Goal: Book appointment/travel/reservation

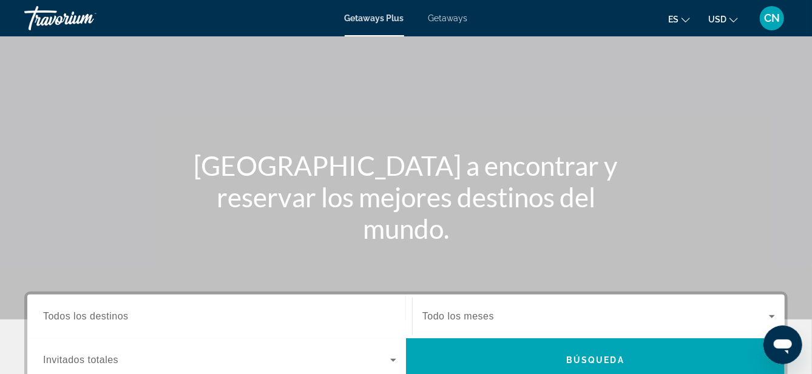
scroll to position [41, 0]
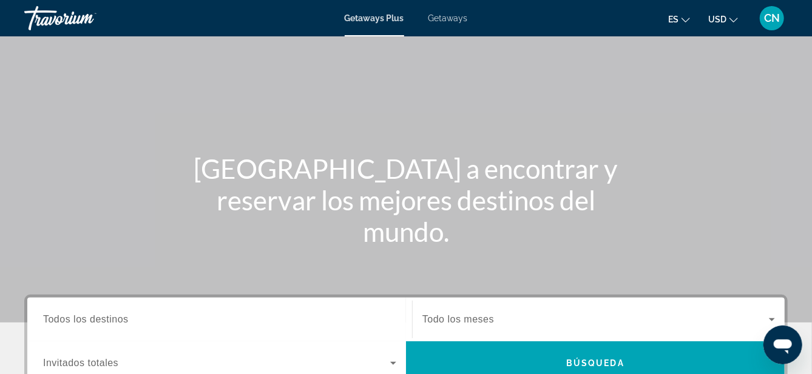
click at [277, 319] on input "Destination Todos los destinos" at bounding box center [219, 320] width 353 height 15
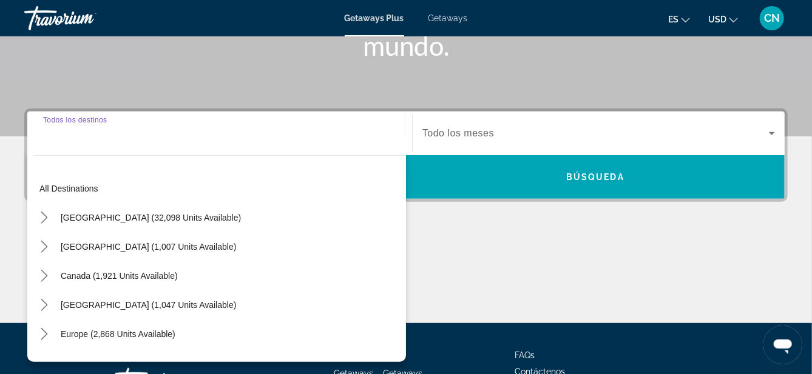
scroll to position [254, 0]
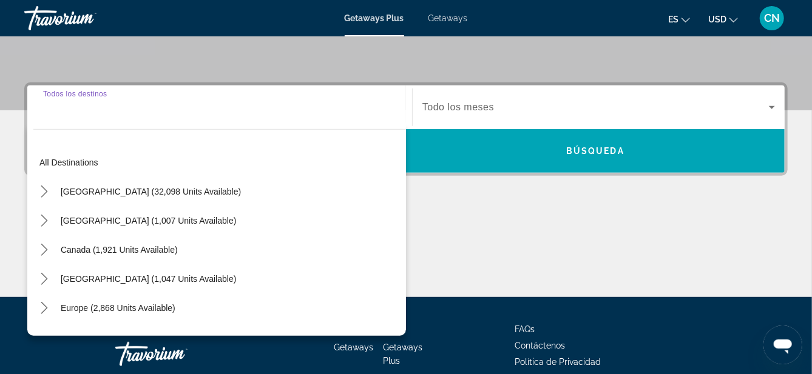
click at [76, 220] on span "Mexico (1,007 units available)" at bounding box center [148, 221] width 175 height 10
type input "**********"
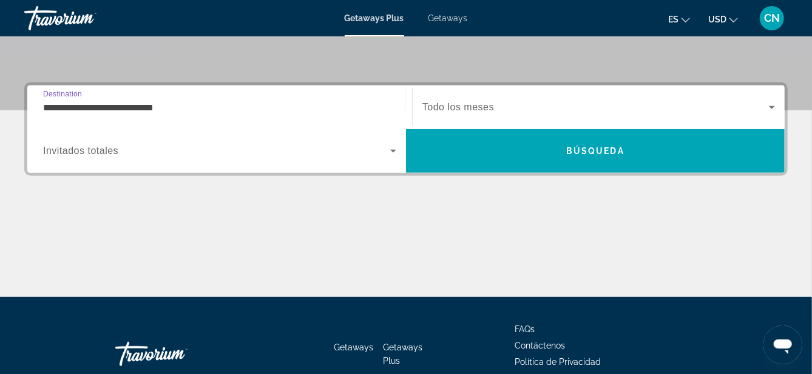
click at [387, 149] on icon "Search widget" at bounding box center [393, 151] width 15 height 15
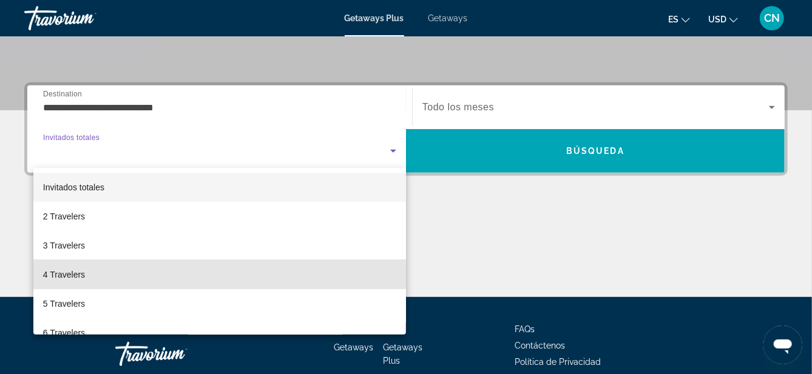
click at [59, 271] on span "4 Travelers" at bounding box center [64, 275] width 42 height 15
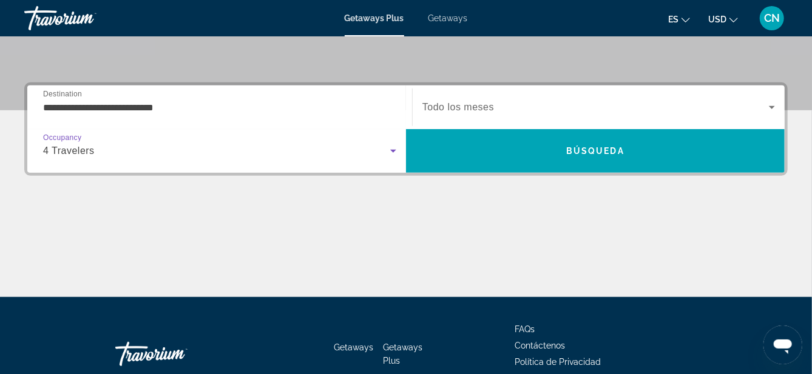
click at [772, 107] on icon "Search widget" at bounding box center [772, 107] width 6 height 3
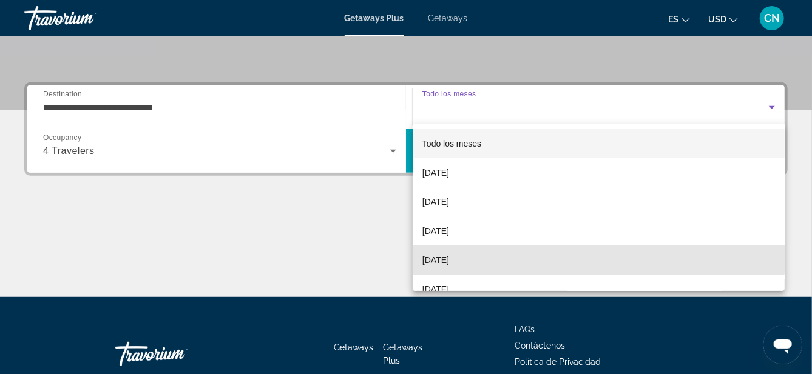
click at [439, 255] on span "January 2026" at bounding box center [435, 260] width 27 height 15
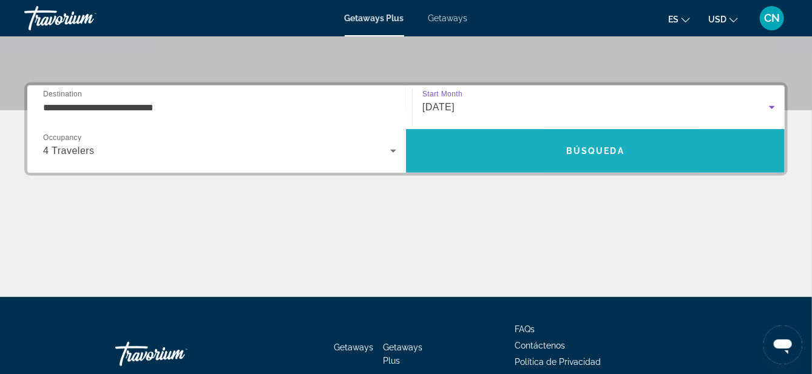
click at [587, 151] on span "Búsqueda" at bounding box center [595, 151] width 58 height 10
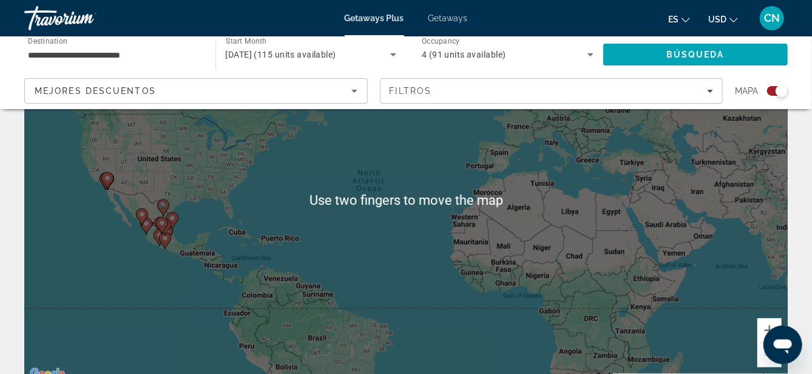
scroll to position [104, 0]
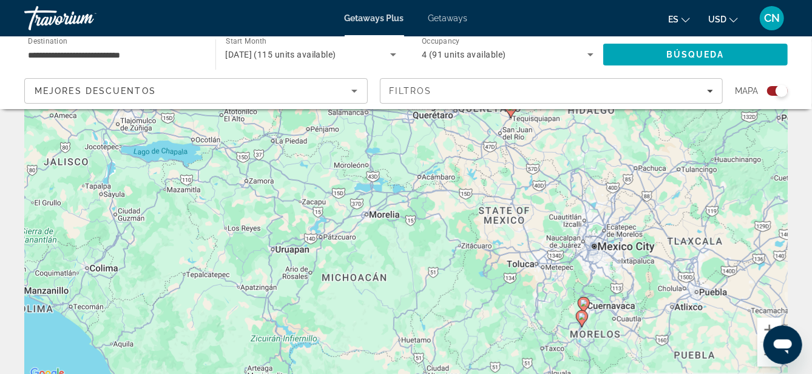
click at [578, 319] on image "Main content" at bounding box center [581, 316] width 7 height 7
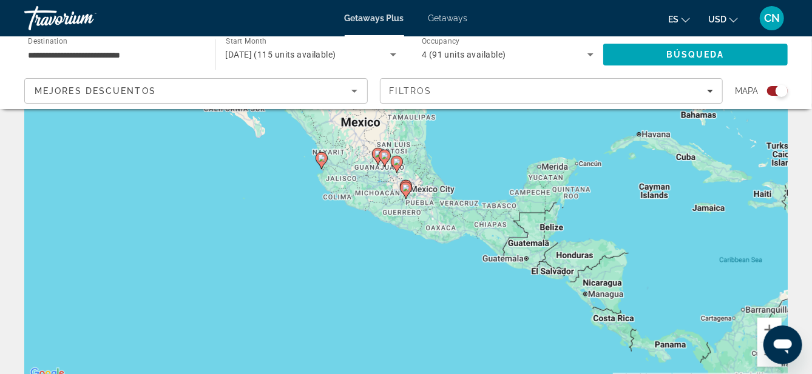
click at [406, 187] on image "Main content" at bounding box center [405, 187] width 7 height 7
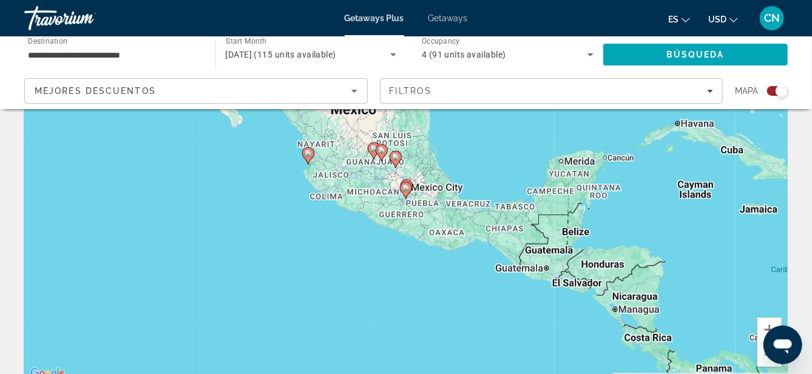
type input "**********"
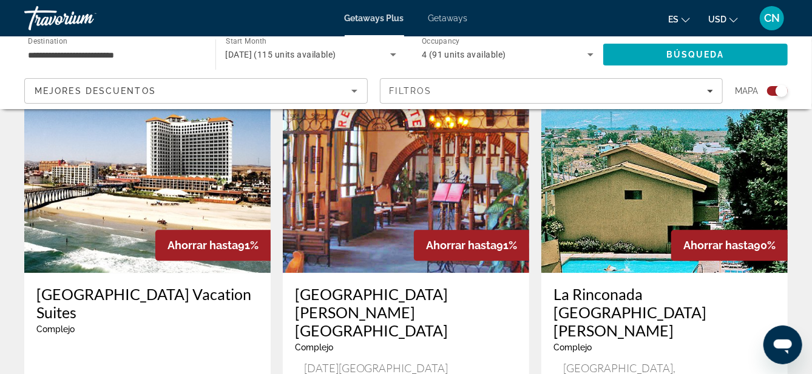
scroll to position [1370, 0]
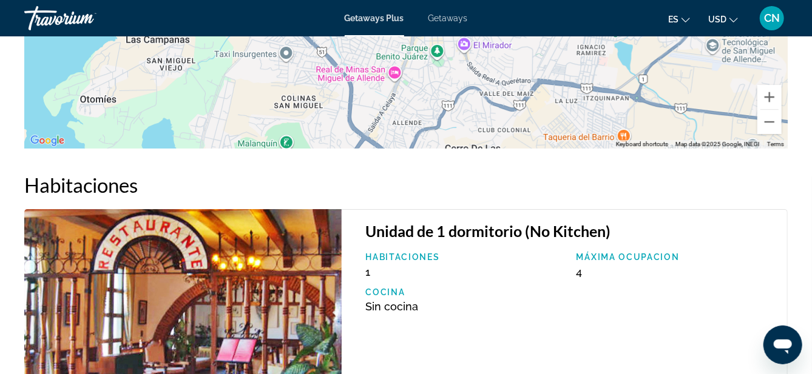
scroll to position [1979, 0]
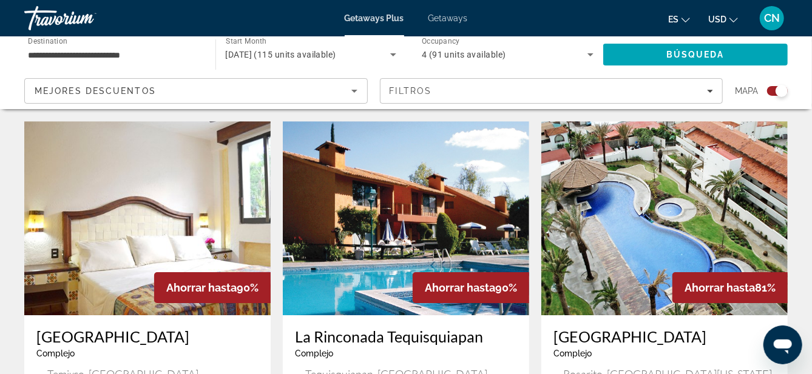
scroll to position [1806, 0]
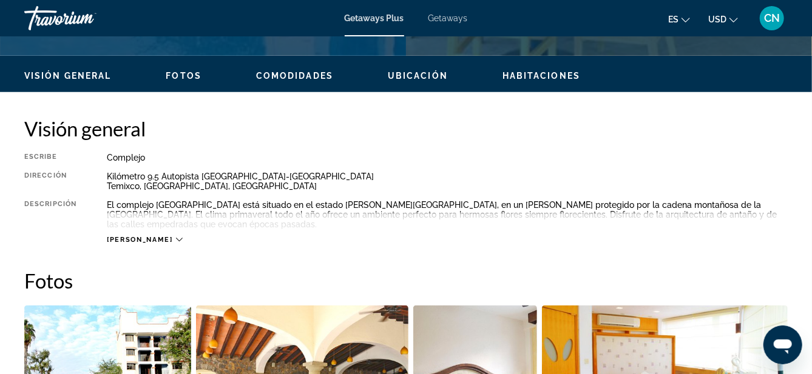
scroll to position [561, 0]
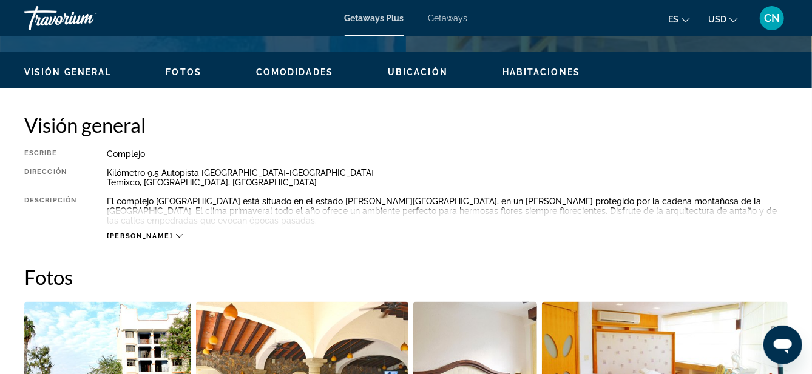
click at [176, 235] on icon "Main content" at bounding box center [179, 236] width 7 height 7
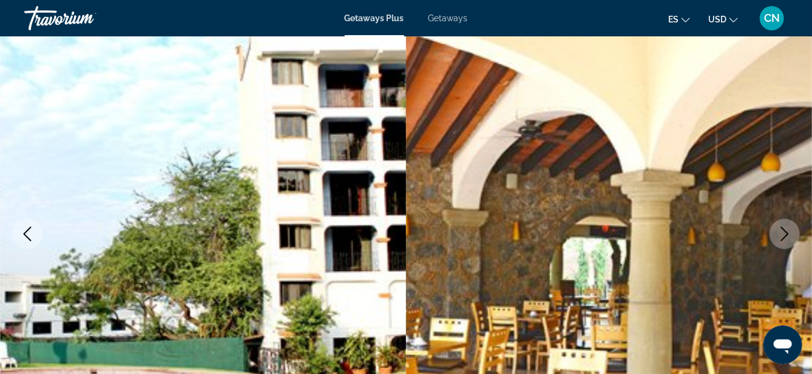
scroll to position [84, 0]
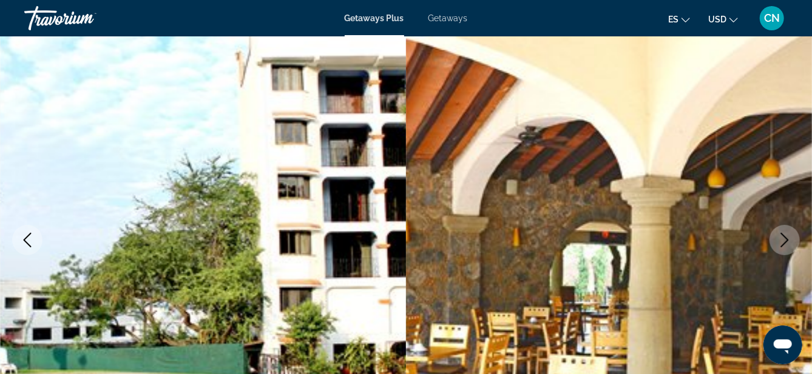
click at [786, 242] on icon "Next image" at bounding box center [785, 240] width 8 height 15
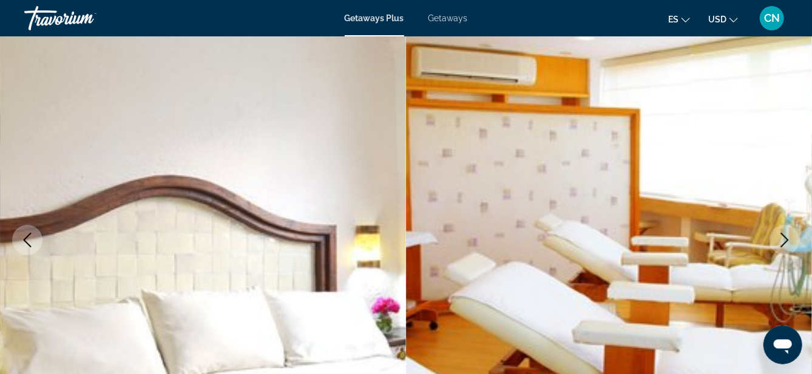
click at [775, 233] on button "Next image" at bounding box center [784, 240] width 30 height 30
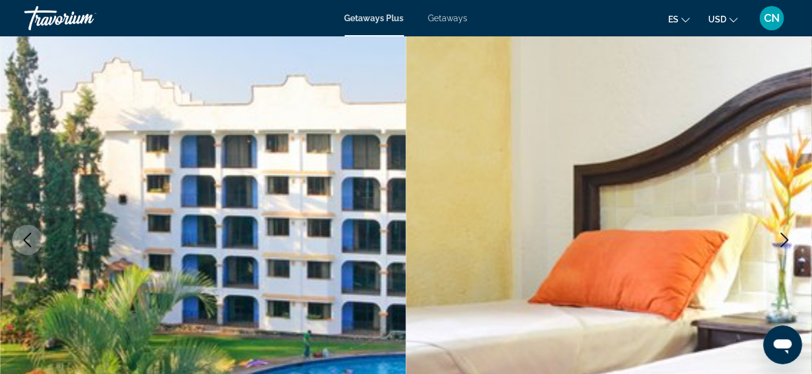
click at [754, 238] on img "Main content" at bounding box center [609, 240] width 406 height 576
click at [777, 232] on button "Next image" at bounding box center [784, 240] width 30 height 30
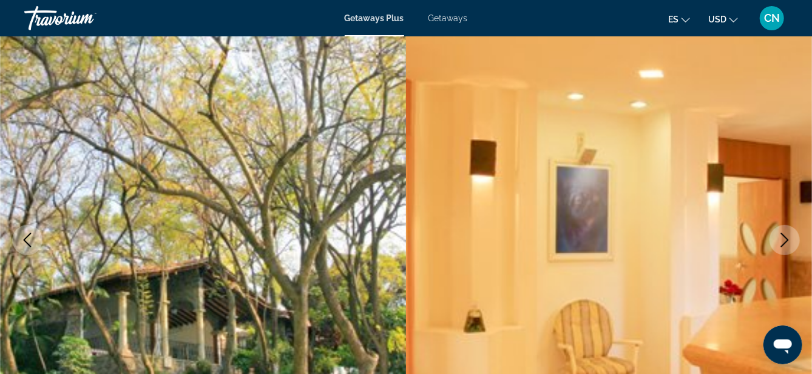
click at [779, 236] on icon "Next image" at bounding box center [784, 240] width 15 height 15
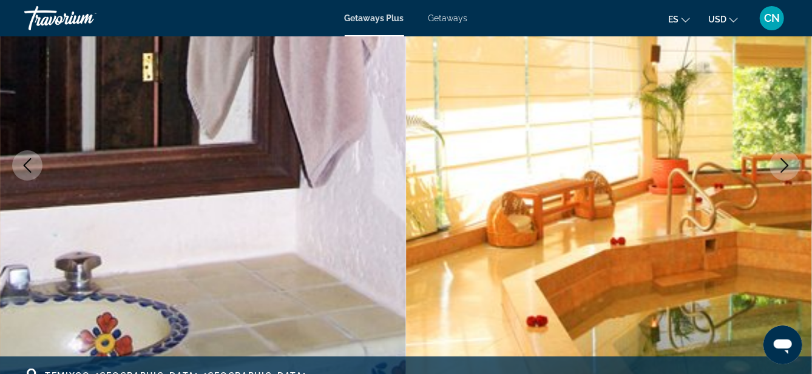
scroll to position [158, 0]
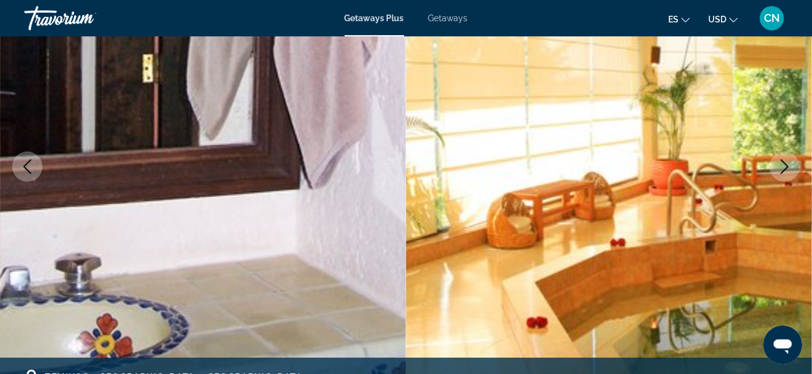
click at [785, 160] on icon "Next image" at bounding box center [784, 167] width 15 height 15
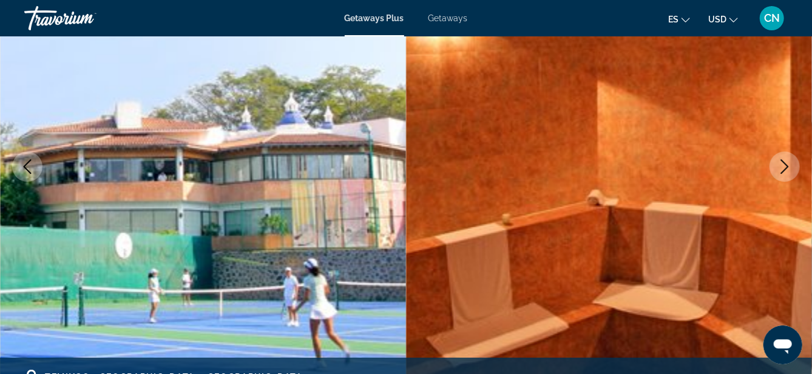
click at [781, 167] on icon "Next image" at bounding box center [784, 167] width 15 height 15
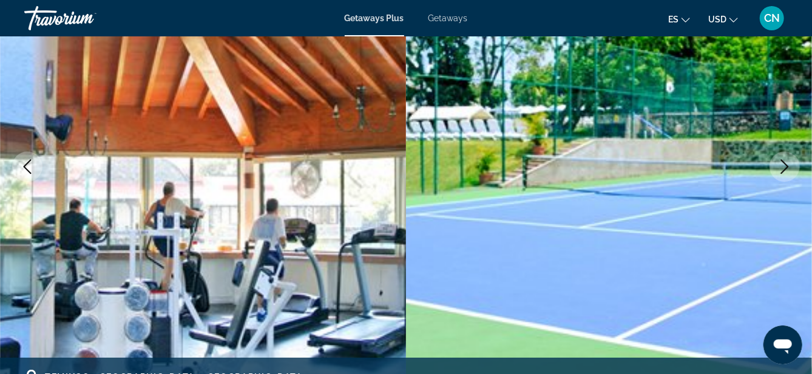
click at [786, 166] on icon "Next image" at bounding box center [784, 167] width 15 height 15
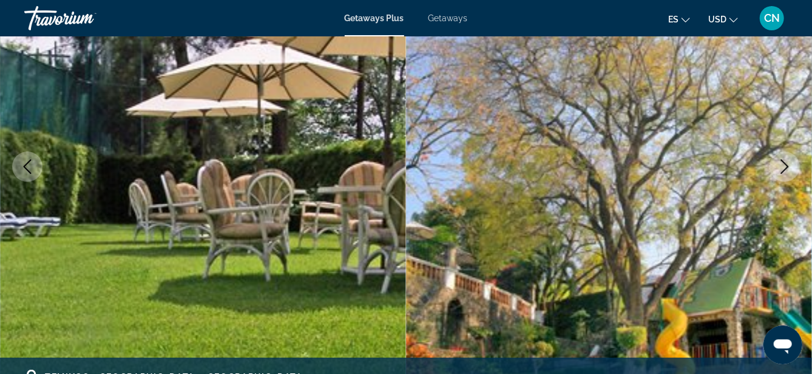
click at [778, 167] on icon "Next image" at bounding box center [784, 167] width 15 height 15
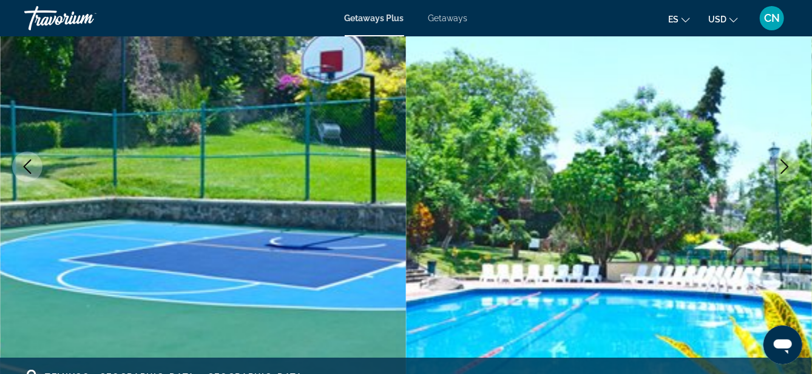
click at [780, 170] on icon "Next image" at bounding box center [784, 167] width 15 height 15
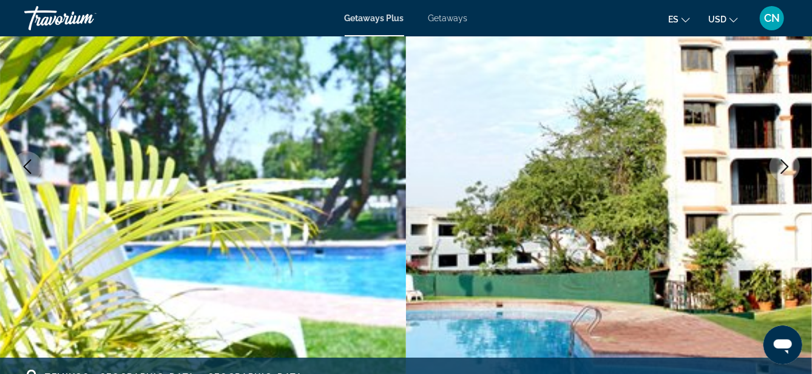
click at [788, 176] on button "Next image" at bounding box center [784, 167] width 30 height 30
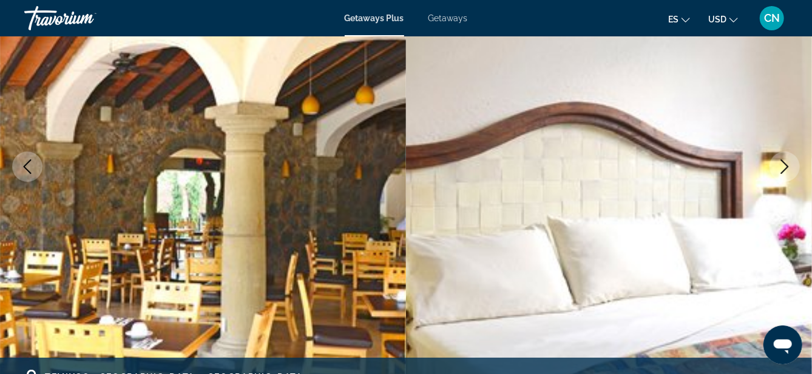
click at [783, 163] on icon "Next image" at bounding box center [784, 167] width 15 height 15
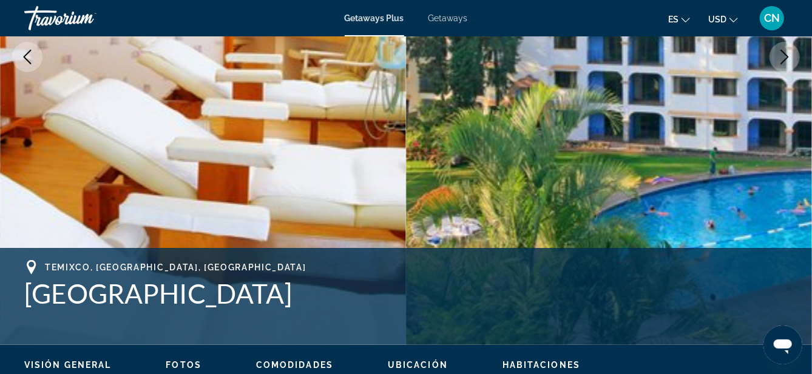
scroll to position [270, 0]
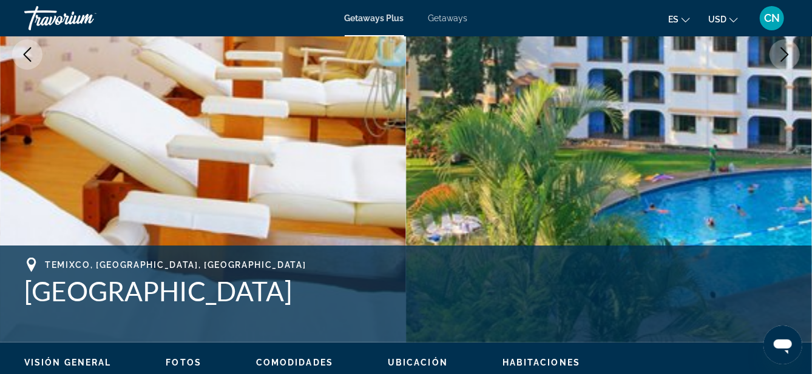
click at [540, 358] on span "Habitaciones" at bounding box center [541, 363] width 78 height 10
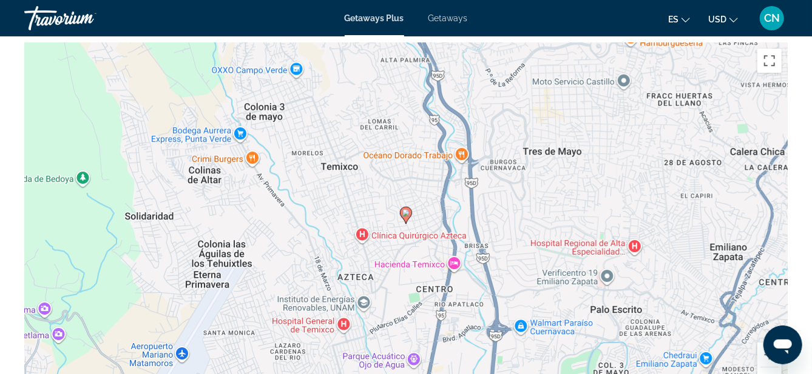
scroll to position [2168, 0]
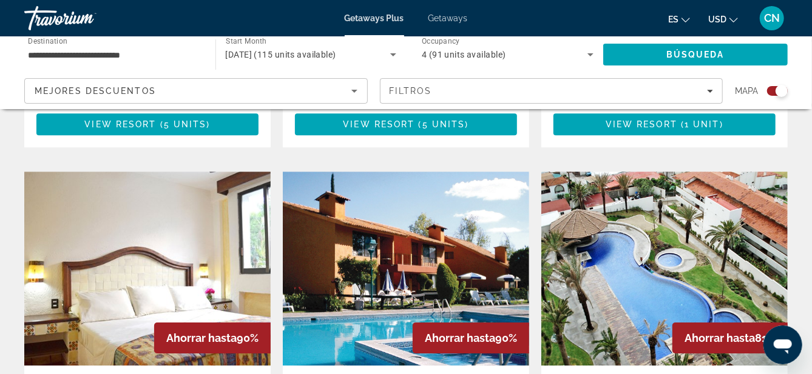
scroll to position [1754, 0]
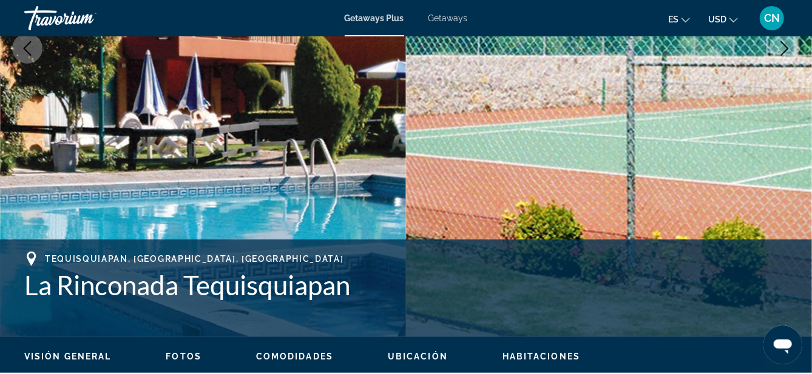
scroll to position [279, 0]
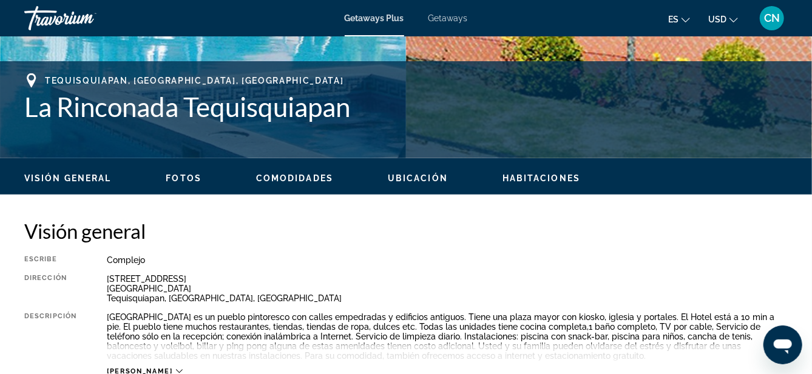
click at [410, 179] on span "Ubicación" at bounding box center [418, 179] width 60 height 10
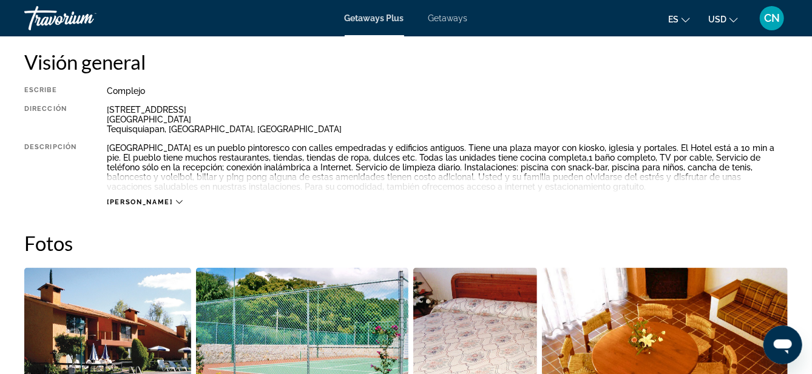
scroll to position [618, 0]
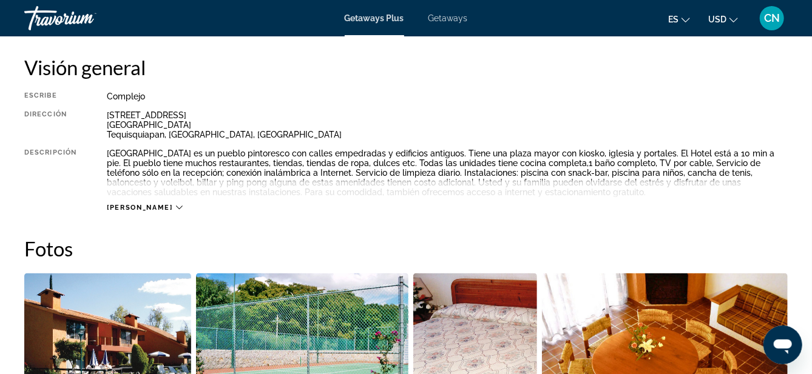
click at [176, 207] on icon "Main content" at bounding box center [179, 207] width 7 height 7
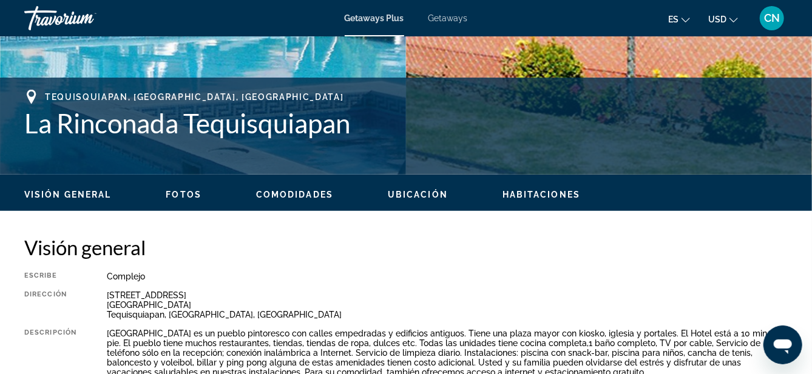
scroll to position [509, 0]
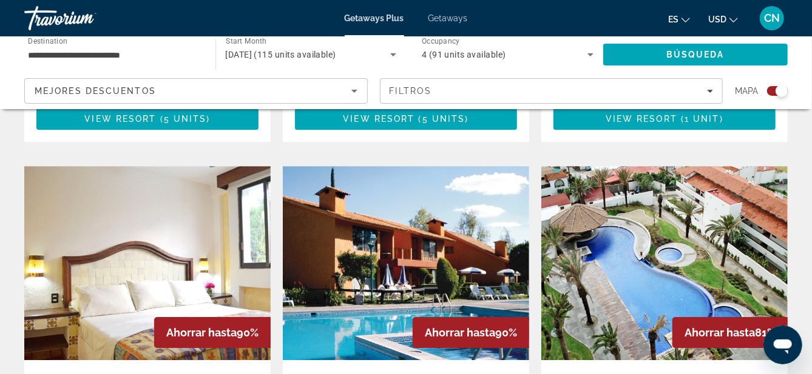
scroll to position [1768, 0]
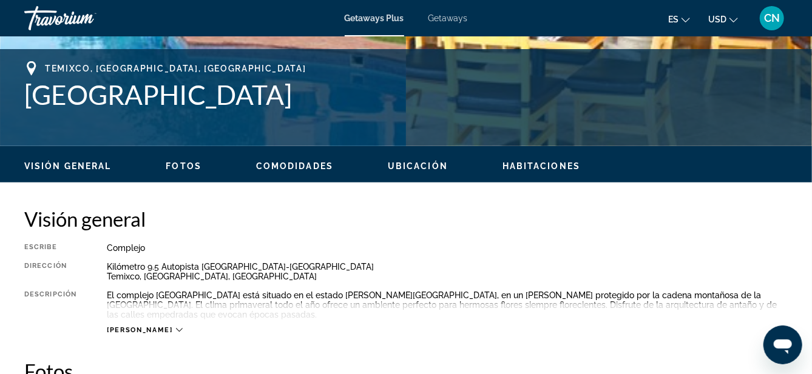
scroll to position [467, 0]
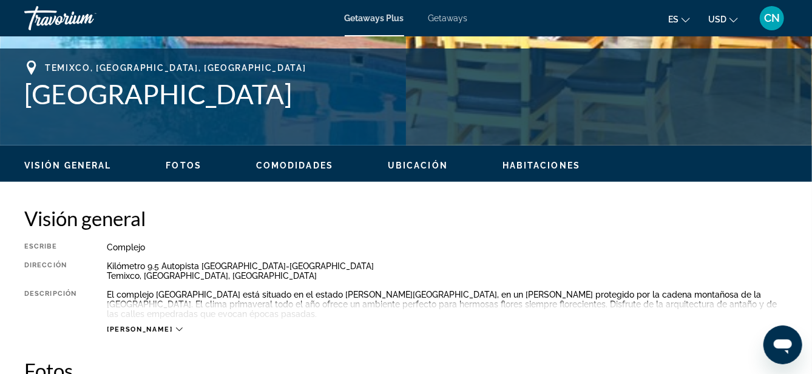
click at [176, 329] on icon "Main content" at bounding box center [179, 329] width 7 height 7
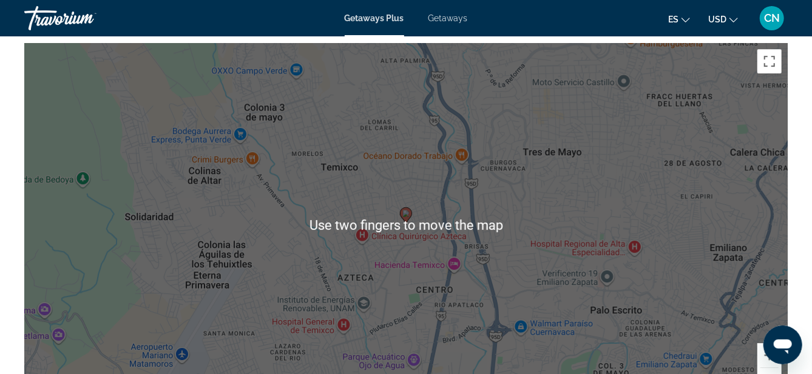
scroll to position [1813, 0]
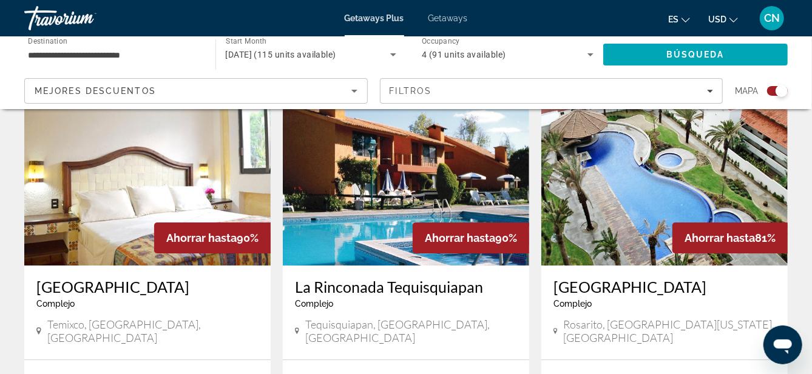
scroll to position [1854, 0]
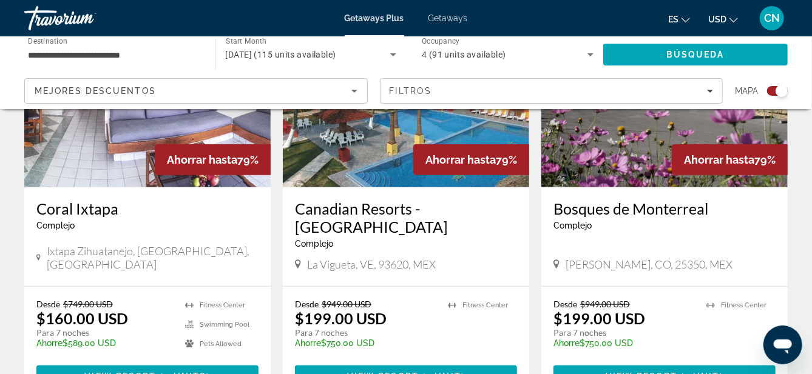
scroll to position [533, 0]
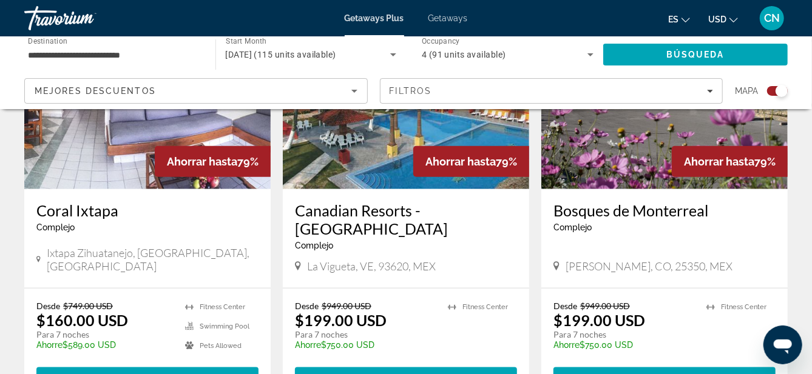
click at [144, 374] on span "Main content" at bounding box center [147, 378] width 222 height 29
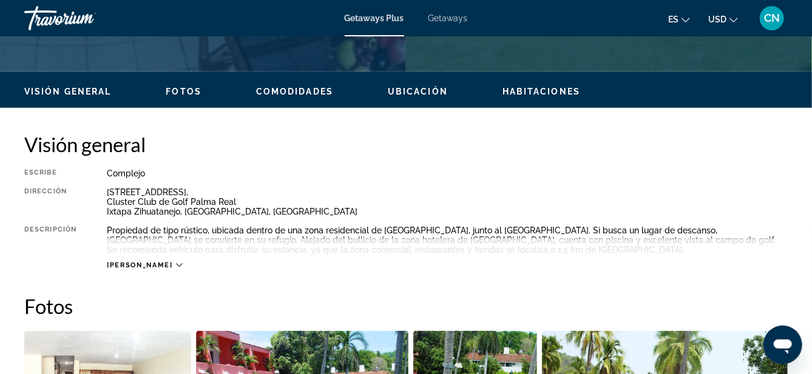
scroll to position [542, 0]
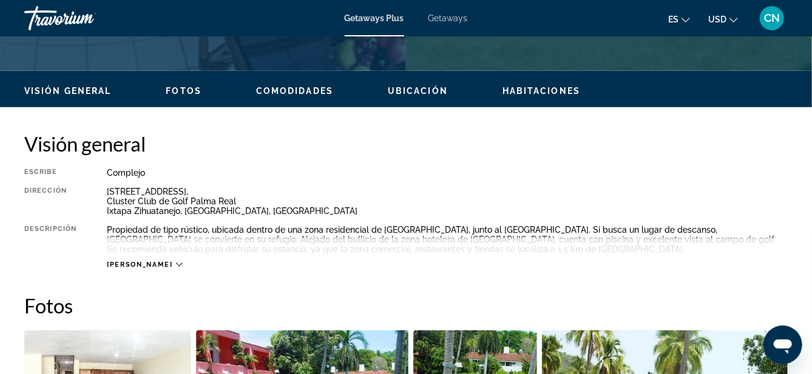
click at [176, 266] on icon "Main content" at bounding box center [179, 265] width 7 height 7
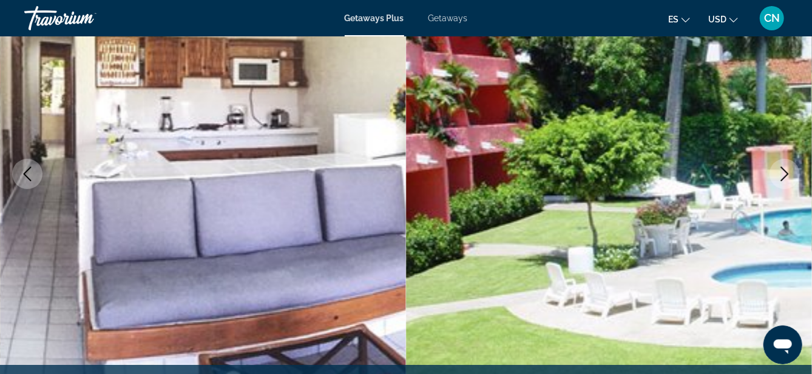
scroll to position [0, 0]
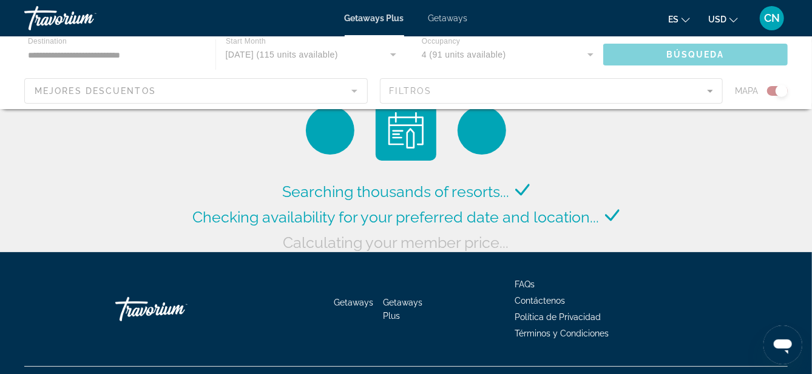
click at [74, 55] on div "Main content" at bounding box center [406, 72] width 812 height 73
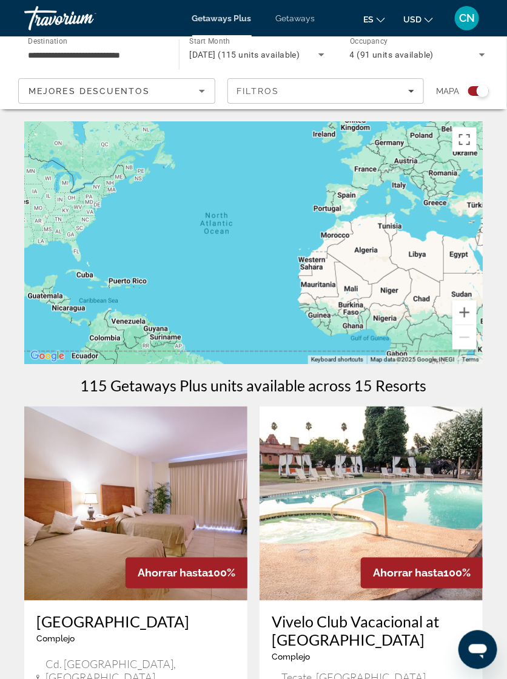
click at [42, 59] on input "**********" at bounding box center [95, 55] width 135 height 15
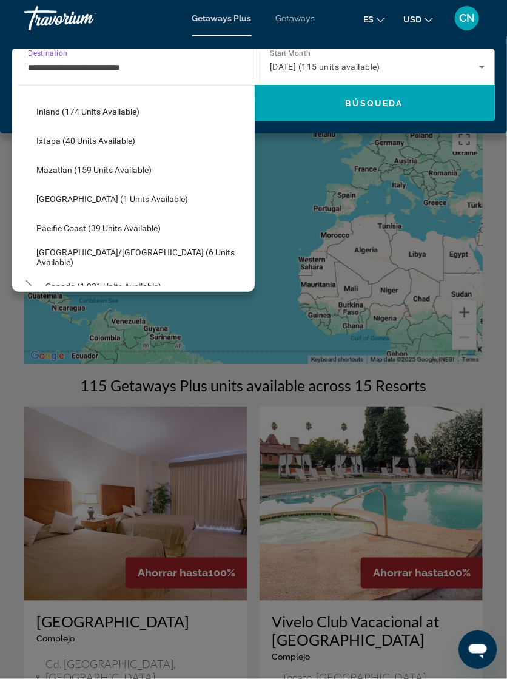
scroll to position [226, 0]
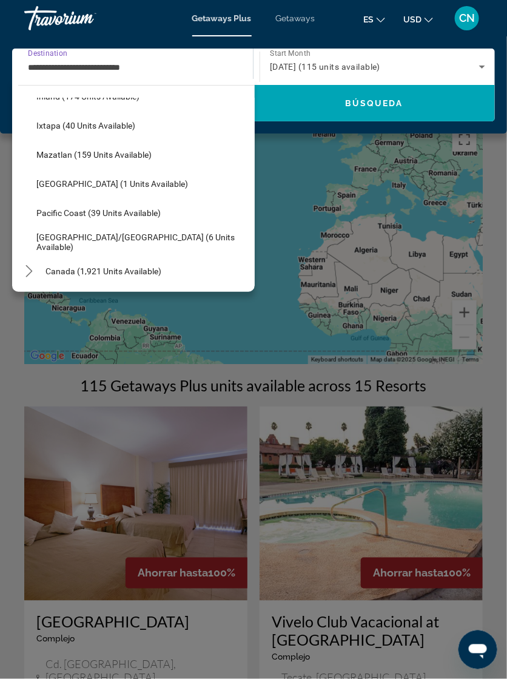
click at [58, 184] on span "Oaxaca (1 units available)" at bounding box center [112, 184] width 152 height 10
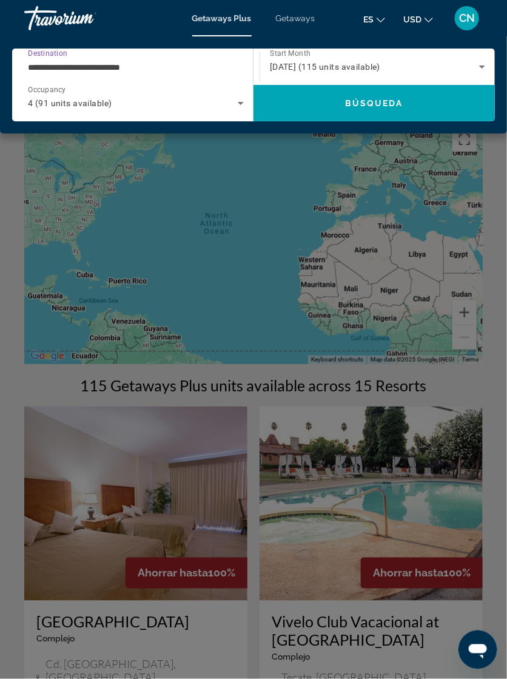
type input "**********"
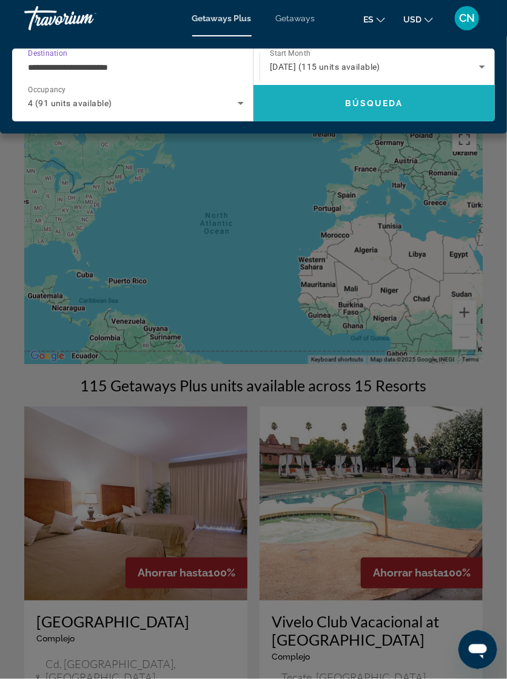
click at [351, 101] on span "Búsqueda" at bounding box center [374, 103] width 58 height 10
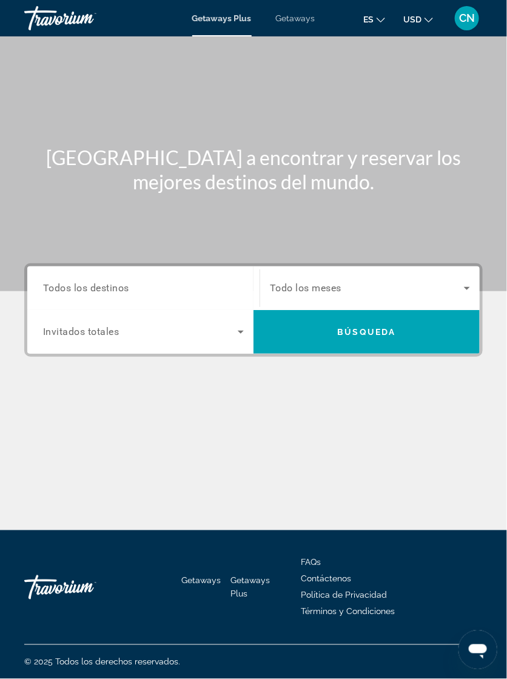
click at [85, 289] on span "Todos los destinos" at bounding box center [86, 288] width 86 height 12
click at [85, 289] on input "Destination Todos los destinos" at bounding box center [143, 289] width 201 height 15
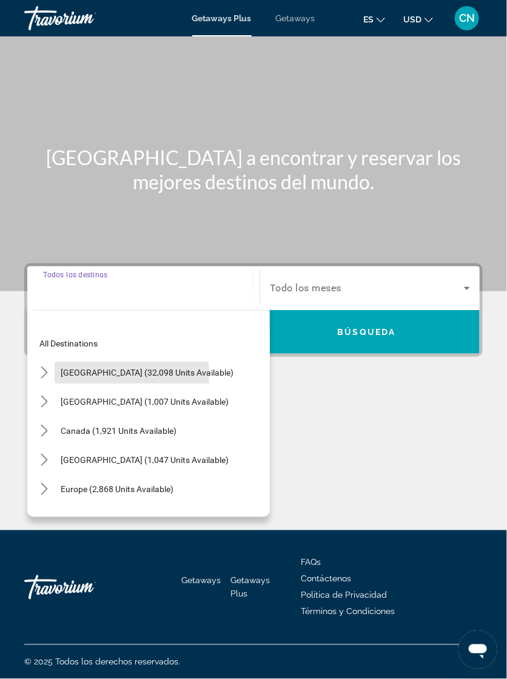
click at [89, 368] on span "United States (32,098 units available)" at bounding box center [147, 373] width 173 height 10
type input "**********"
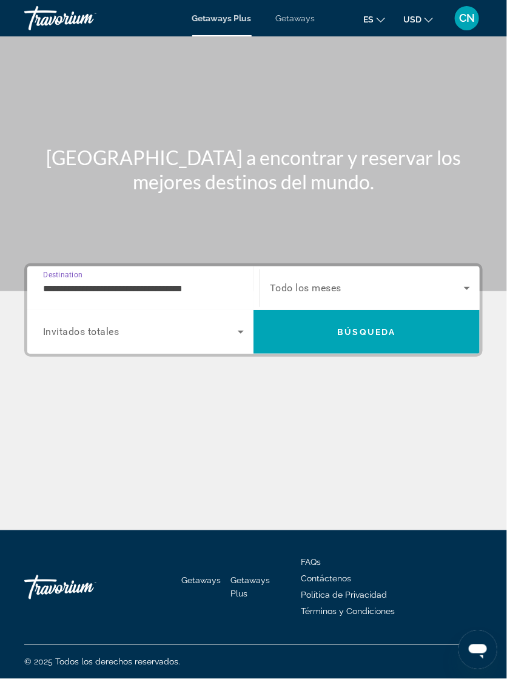
click at [467, 281] on icon "Search widget" at bounding box center [467, 288] width 15 height 15
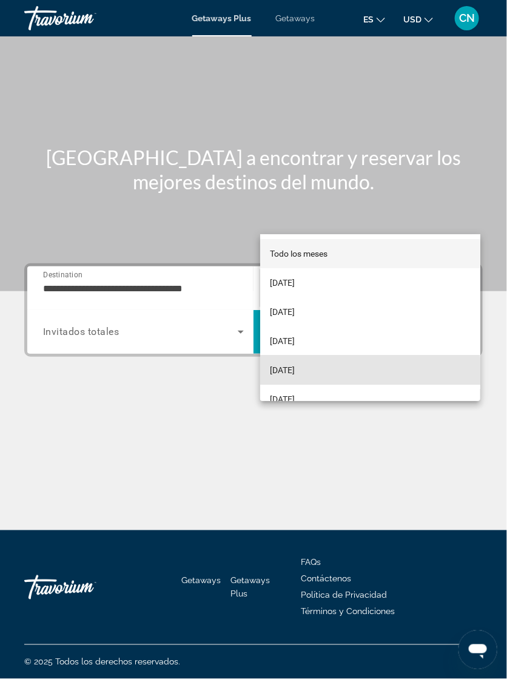
click at [285, 374] on mat-option "January 2026" at bounding box center [370, 370] width 220 height 29
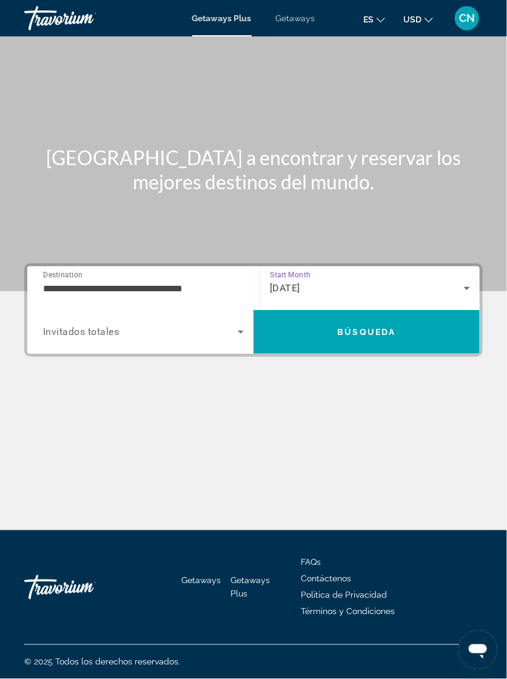
click at [234, 325] on icon "Search widget" at bounding box center [241, 332] width 15 height 15
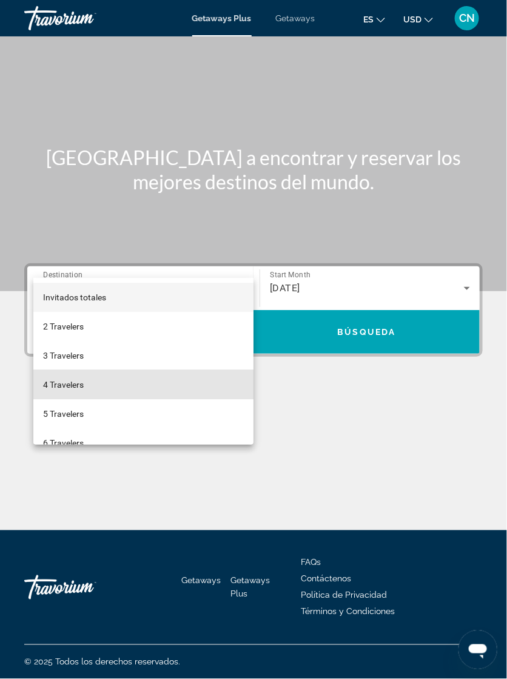
click at [47, 374] on span "4 Travelers" at bounding box center [63, 384] width 41 height 15
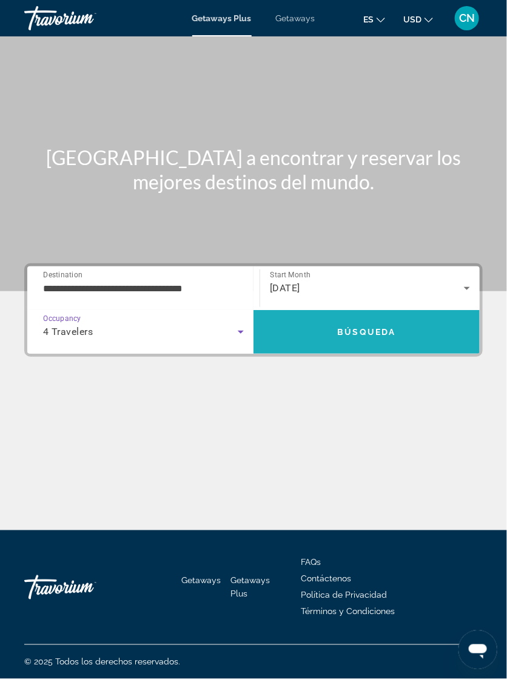
click at [347, 317] on span "Search" at bounding box center [367, 331] width 226 height 29
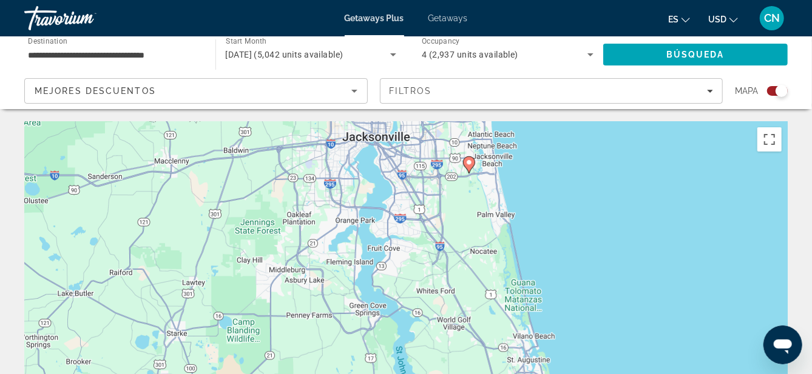
click at [464, 164] on div "To activate drag with keyboard, press Alt + Enter. Once in keyboard drag state,…" at bounding box center [405, 303] width 763 height 364
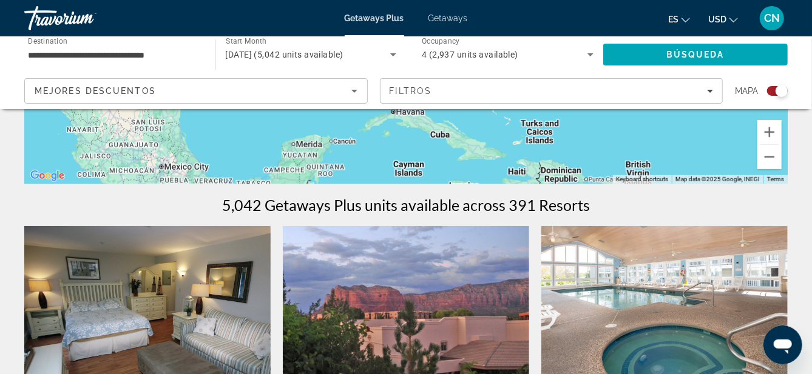
scroll to position [301, 0]
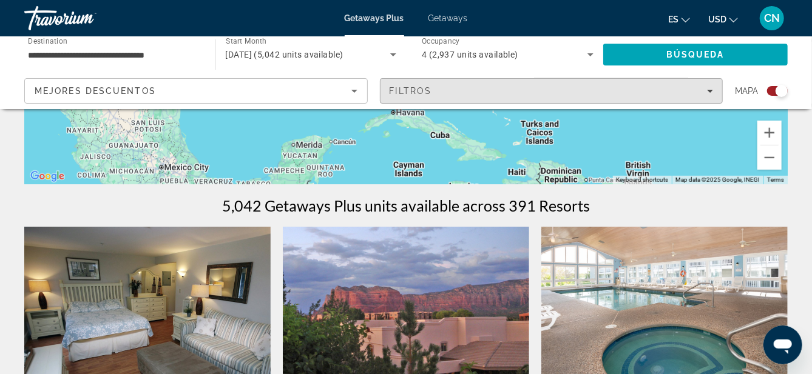
click at [710, 95] on div "Filtros" at bounding box center [552, 91] width 324 height 10
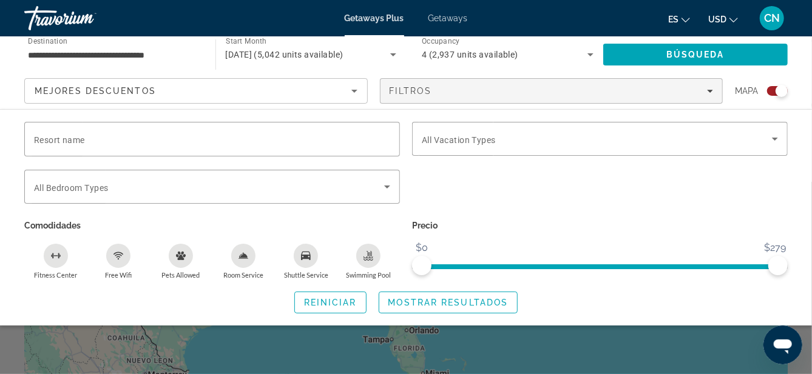
scroll to position [4, 0]
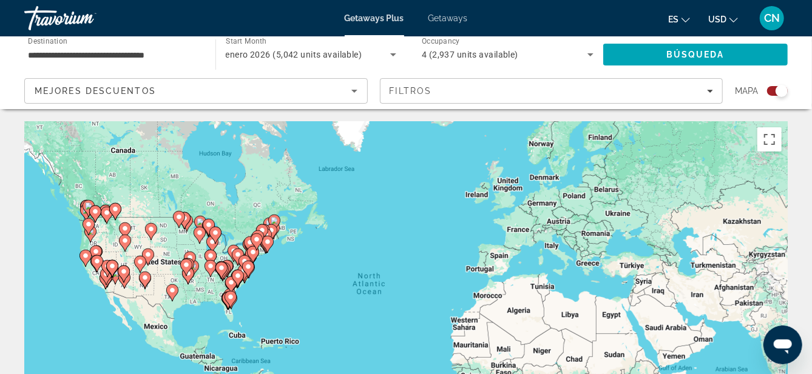
click at [225, 308] on gmp-advanced-marker "Main content" at bounding box center [231, 300] width 12 height 18
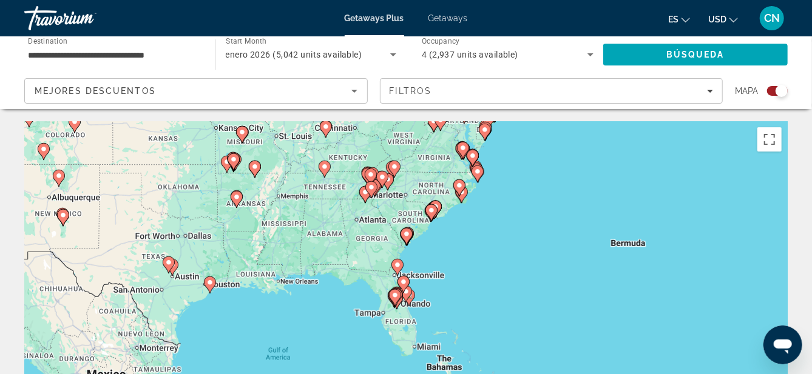
click at [396, 293] on image "Main content" at bounding box center [394, 295] width 7 height 7
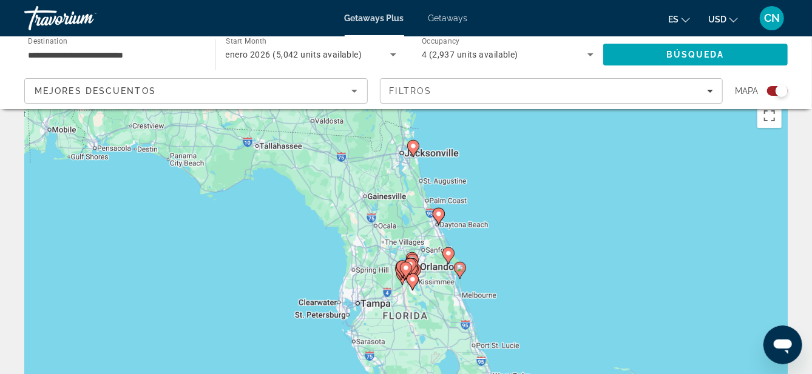
scroll to position [44, 0]
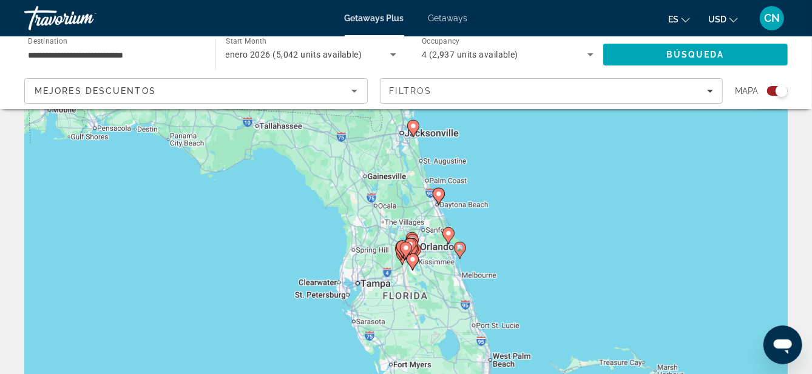
click at [409, 133] on div "To activate drag with keyboard, press Alt + Enter. Once in keyboard drag state,…" at bounding box center [405, 260] width 763 height 364
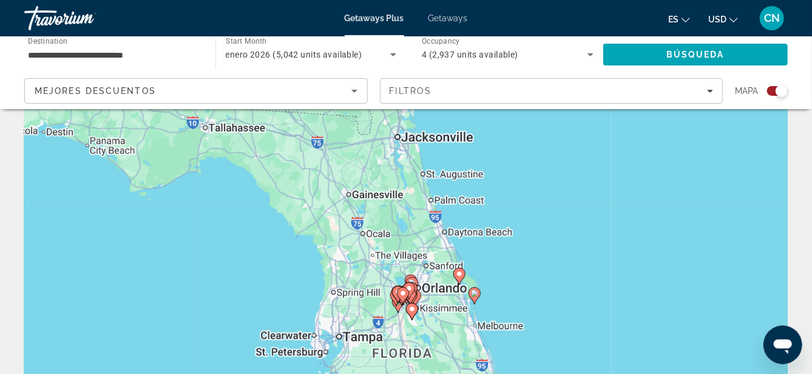
type input "**********"
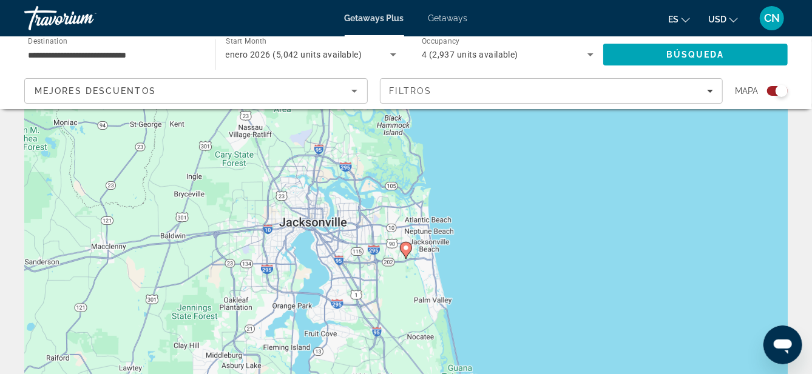
click at [400, 253] on gmp-advanced-marker "Main content" at bounding box center [406, 251] width 12 height 18
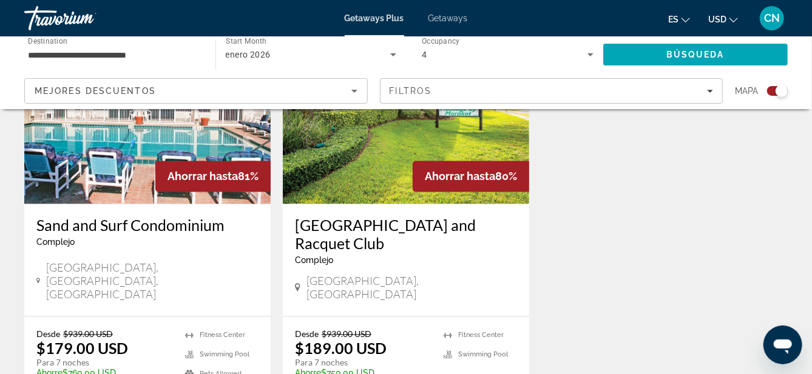
scroll to position [974, 0]
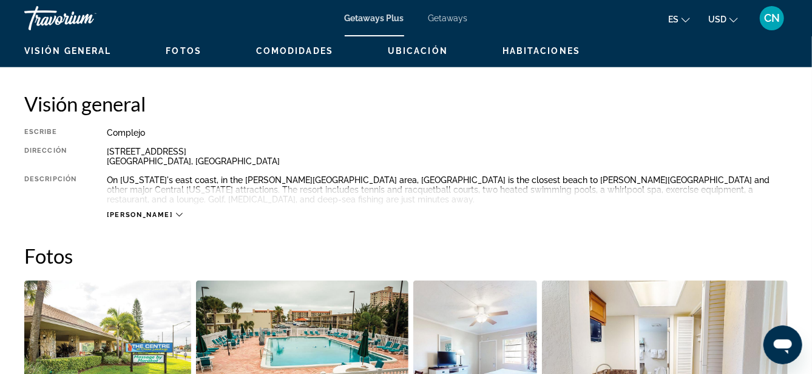
scroll to position [583, 0]
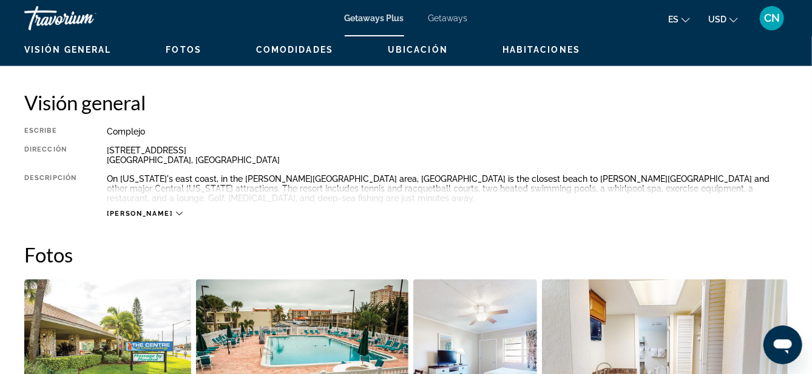
click at [176, 214] on icon "Main content" at bounding box center [179, 214] width 7 height 7
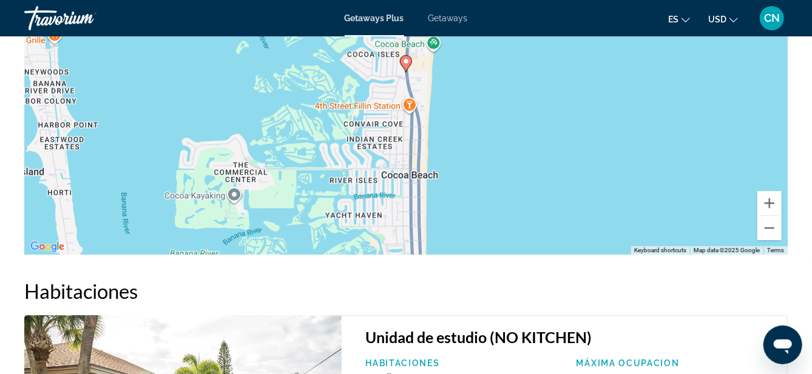
scroll to position [1893, 0]
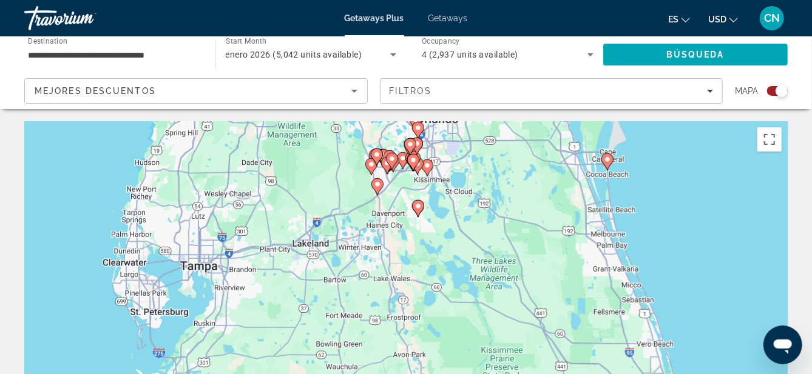
click at [416, 211] on icon "Main content" at bounding box center [418, 209] width 11 height 16
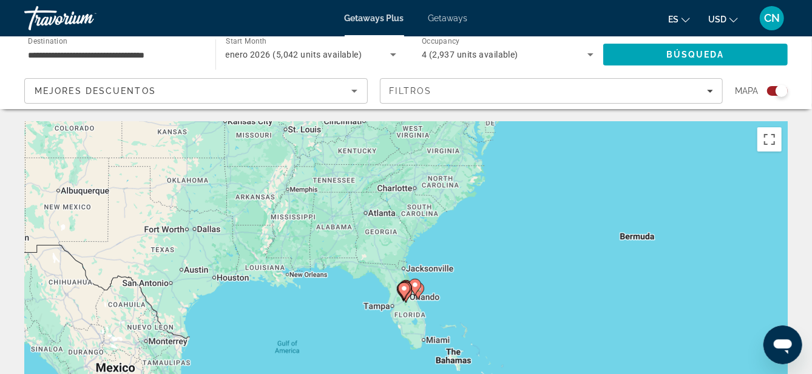
click at [406, 291] on image "Main content" at bounding box center [403, 288] width 7 height 7
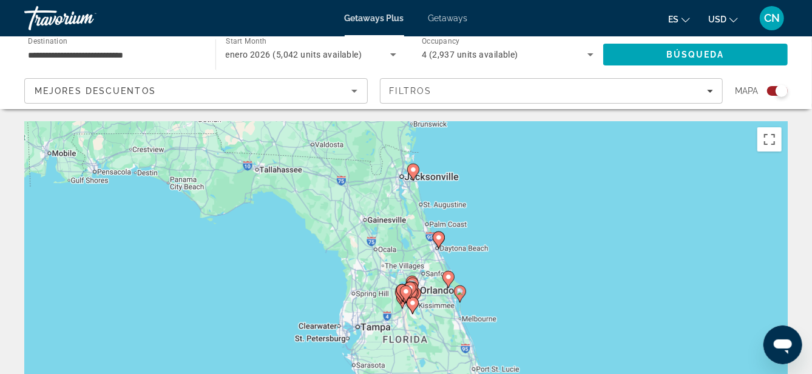
click at [408, 310] on gmp-advanced-marker "Main content" at bounding box center [413, 306] width 12 height 18
type input "**********"
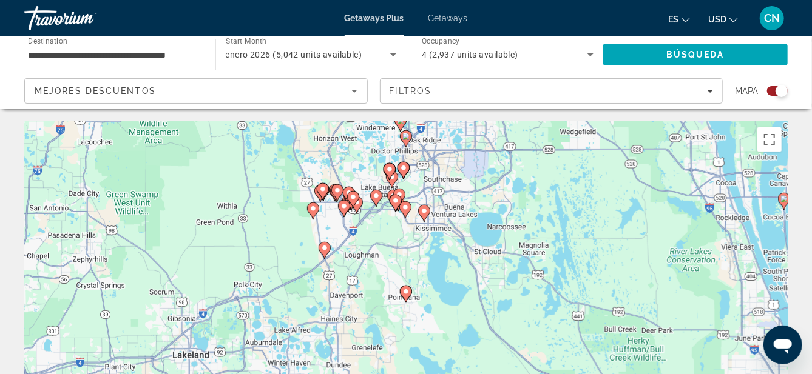
click at [404, 295] on image "Main content" at bounding box center [405, 291] width 7 height 7
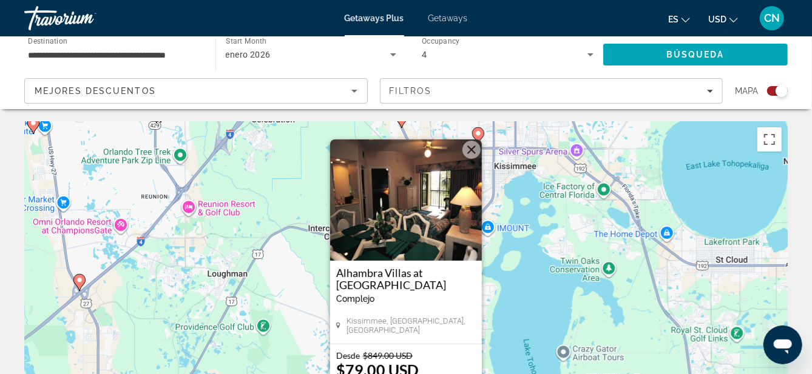
click at [467, 156] on button "Close" at bounding box center [471, 150] width 18 height 18
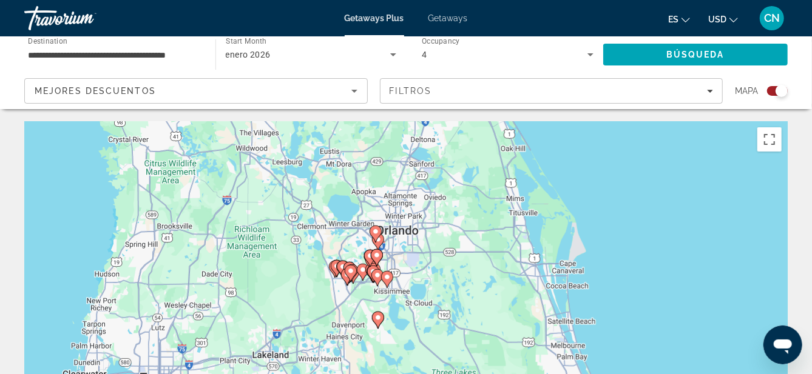
click at [181, 363] on div "To activate drag with keyboard, press Alt + Enter. Once in keyboard drag state,…" at bounding box center [405, 303] width 763 height 364
click at [203, 348] on div "To activate drag with keyboard, press Alt + Enter. Once in keyboard drag state,…" at bounding box center [405, 303] width 763 height 364
click at [378, 317] on image "Main content" at bounding box center [377, 317] width 7 height 7
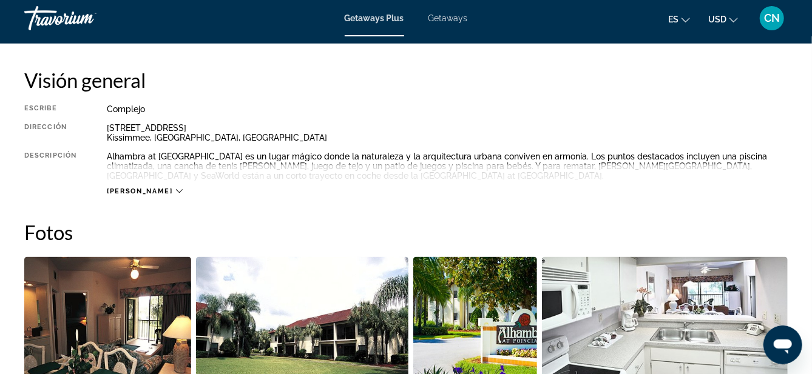
scroll to position [607, 0]
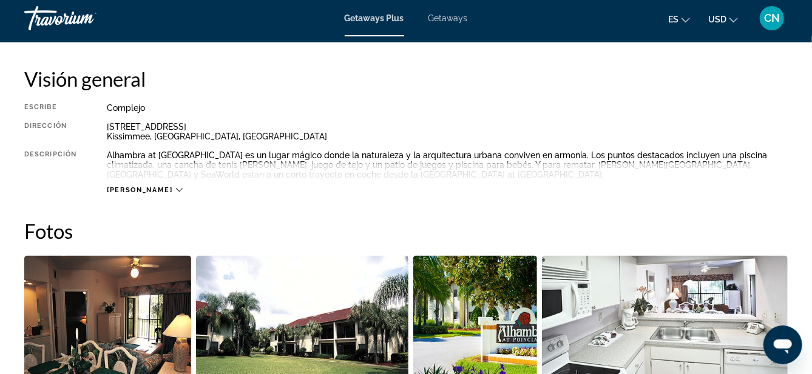
click at [138, 192] on span "[PERSON_NAME]" at bounding box center [140, 190] width 66 height 8
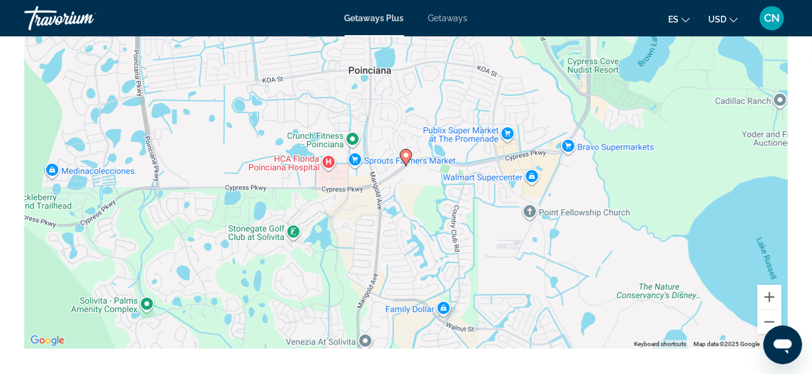
scroll to position [2252, 0]
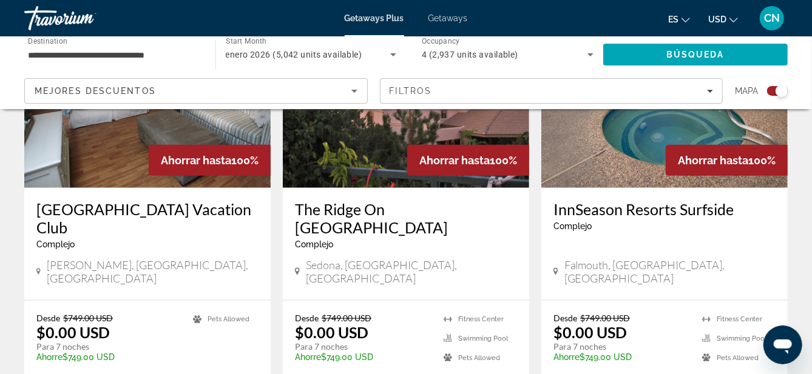
scroll to position [535, 0]
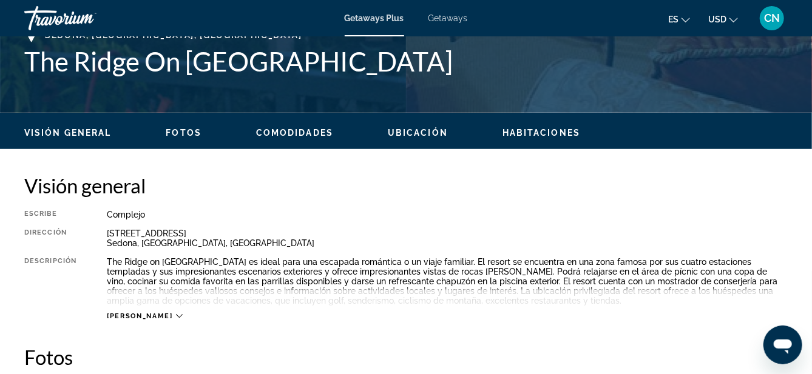
scroll to position [507, 0]
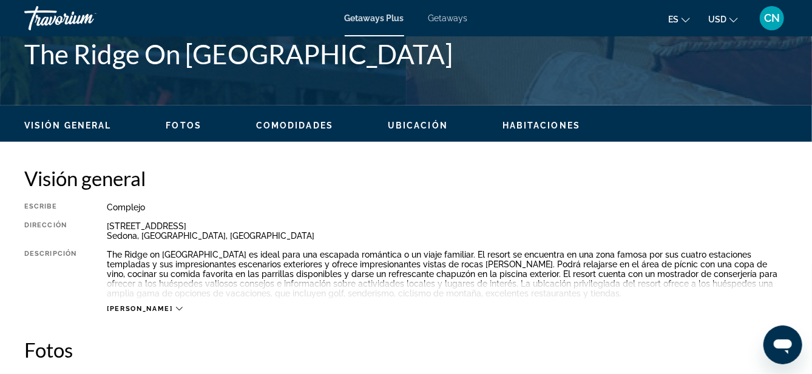
click at [176, 308] on icon "Main content" at bounding box center [179, 309] width 7 height 7
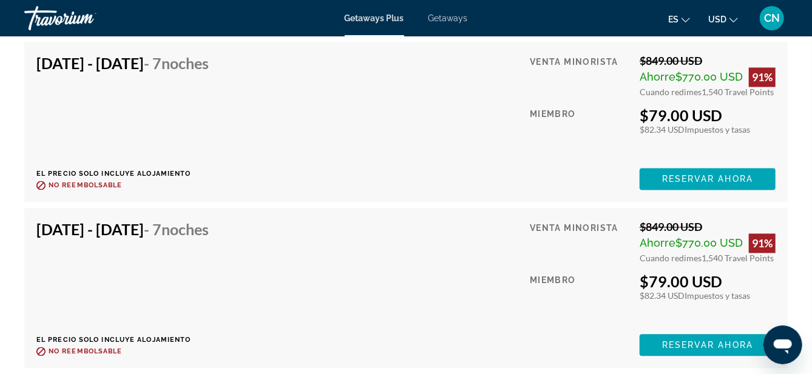
scroll to position [3420, 0]
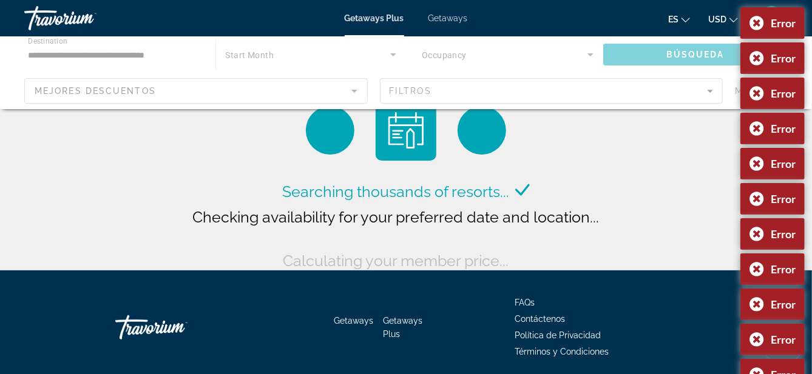
click at [178, 81] on div "Main content" at bounding box center [406, 72] width 812 height 73
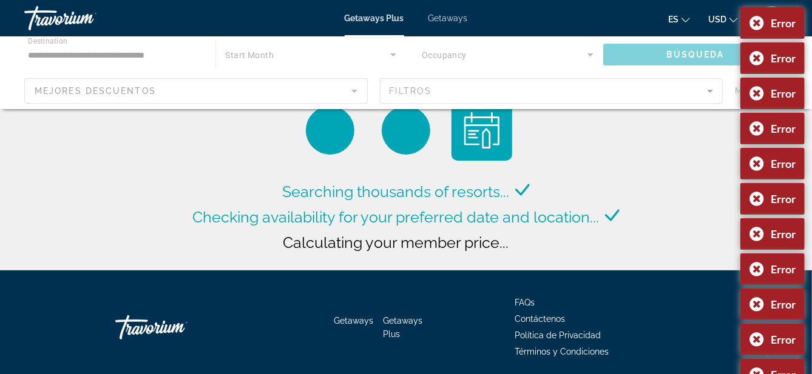
click at [580, 58] on div "Main content" at bounding box center [406, 72] width 812 height 73
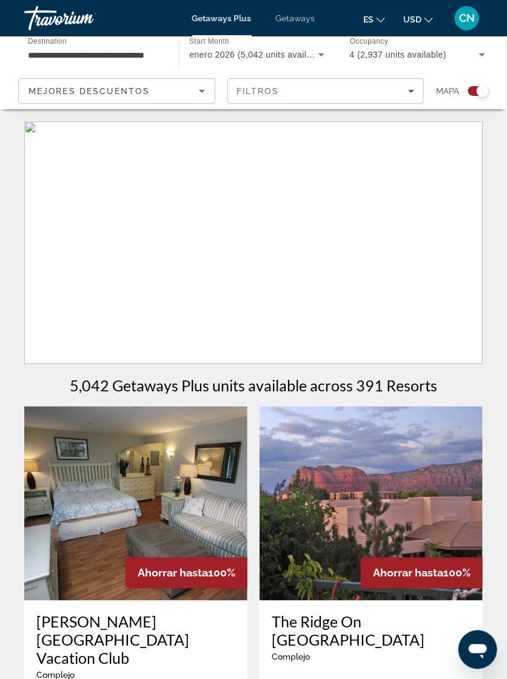
click at [476, 58] on icon "Search widget" at bounding box center [482, 54] width 15 height 15
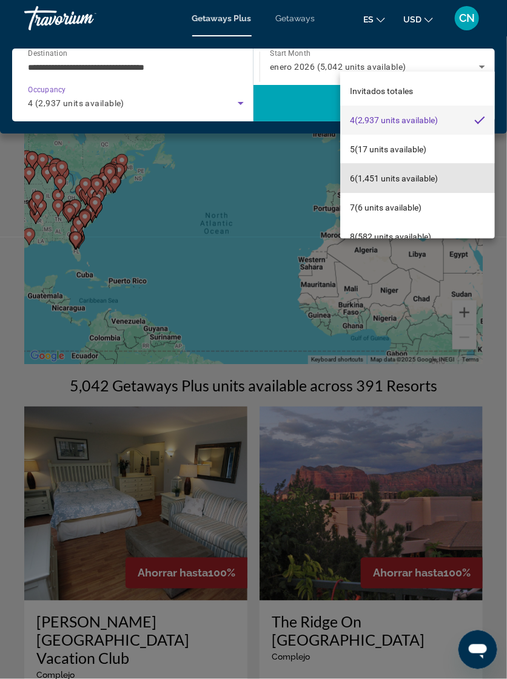
click at [363, 183] on span "6 (1,451 units available)" at bounding box center [394, 178] width 88 height 15
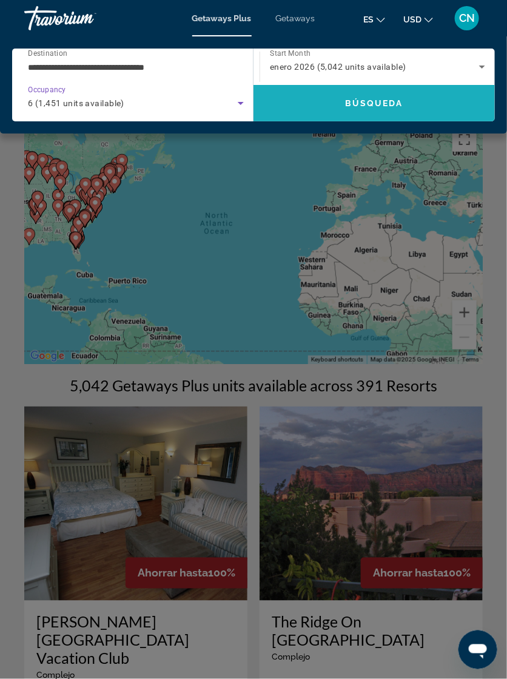
click at [360, 109] on span "Search" at bounding box center [375, 103] width 242 height 29
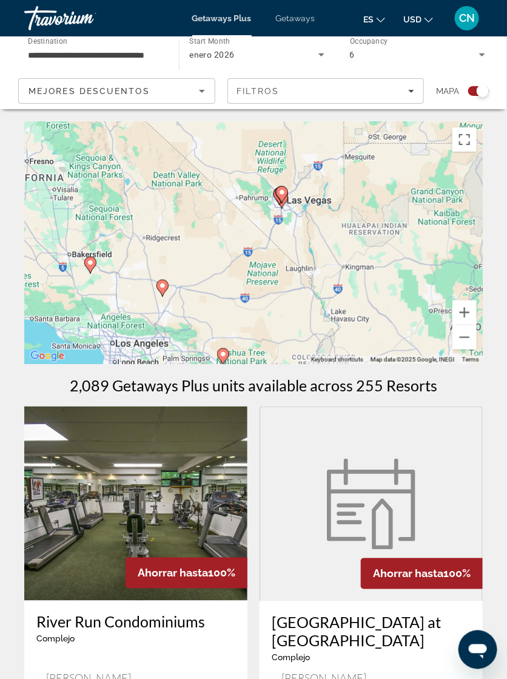
click at [282, 198] on icon "Main content" at bounding box center [282, 195] width 11 height 16
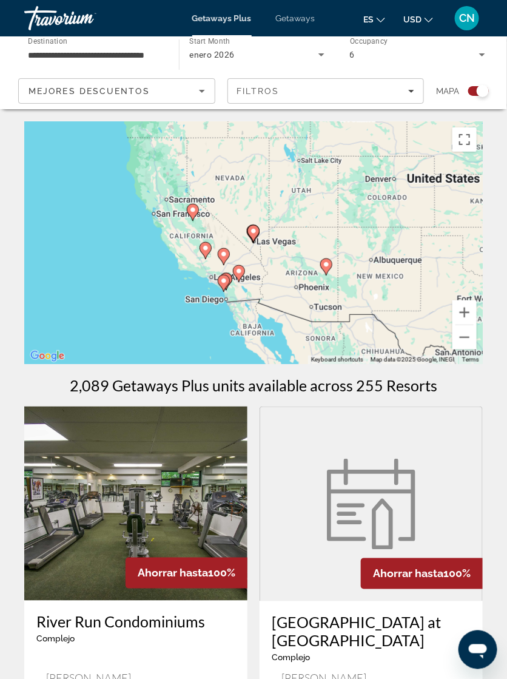
click at [252, 231] on image "Main content" at bounding box center [253, 231] width 7 height 7
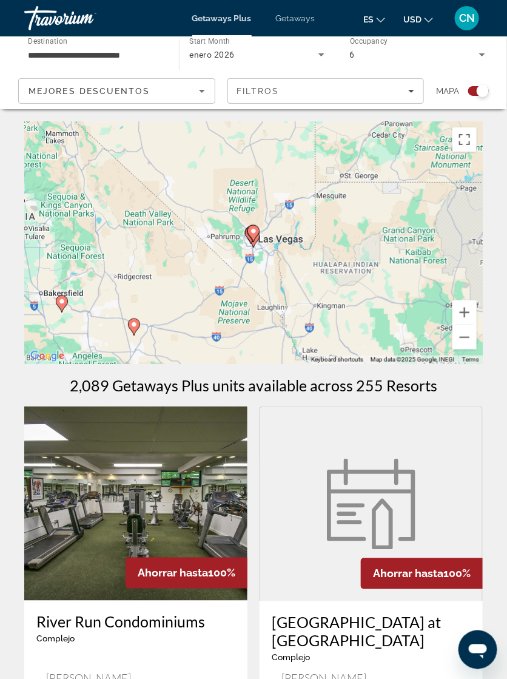
click at [252, 240] on gmp-advanced-marker "Main content" at bounding box center [254, 234] width 12 height 18
type input "**********"
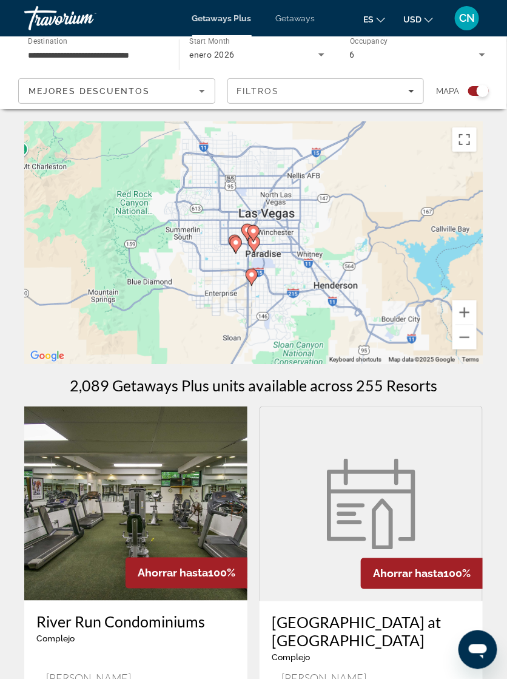
click at [254, 242] on icon "Main content" at bounding box center [254, 233] width 12 height 17
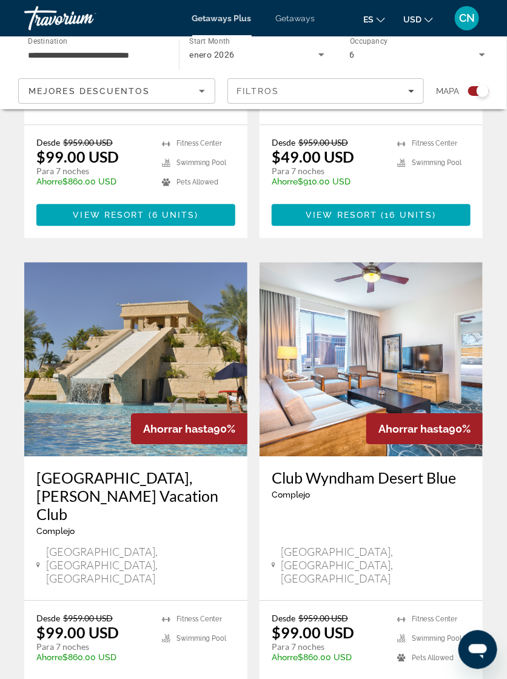
scroll to position [601, 0]
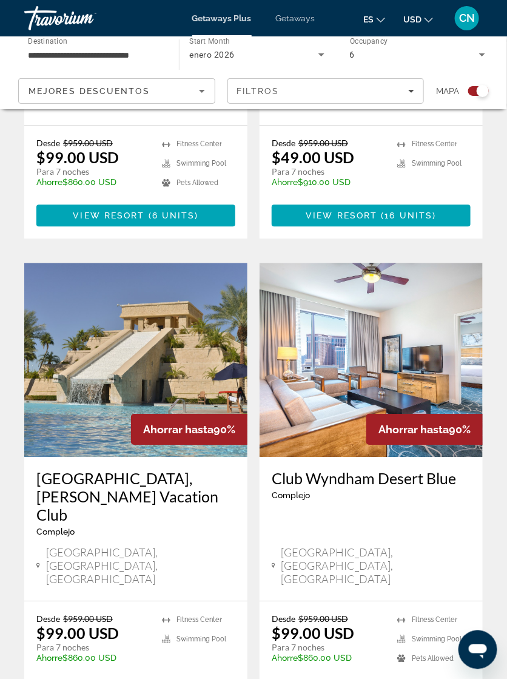
click at [351, 678] on span "View Resort" at bounding box center [344, 691] width 72 height 10
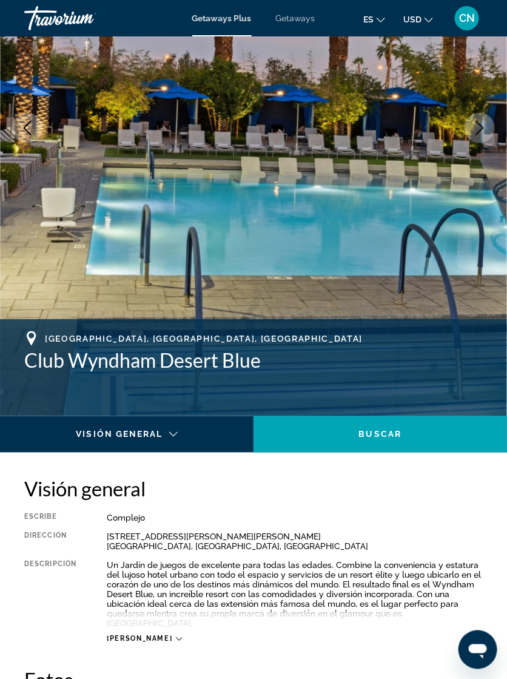
scroll to position [203, 0]
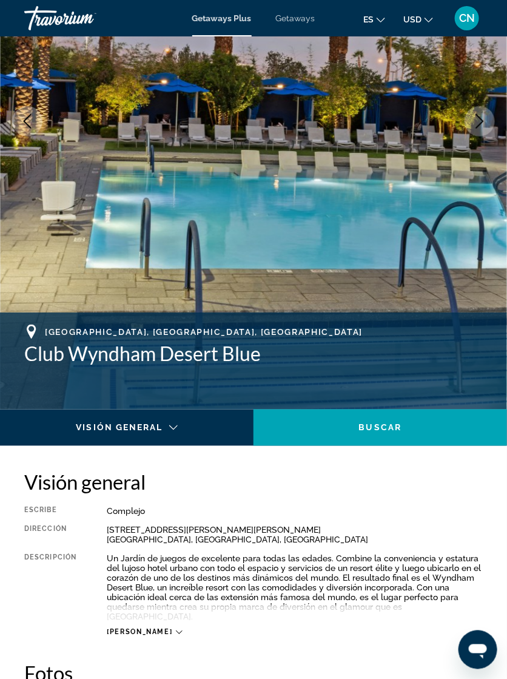
click at [143, 629] on div "[PERSON_NAME]" at bounding box center [144, 633] width 75 height 8
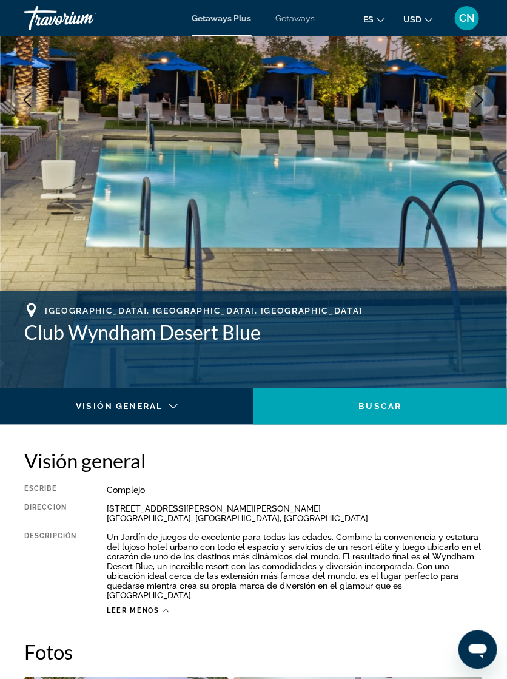
scroll to position [223, 0]
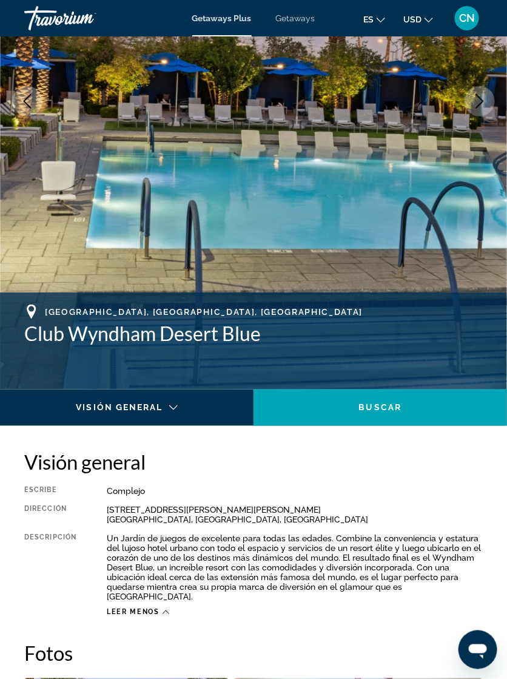
click at [168, 416] on div "Main content" at bounding box center [124, 418] width 228 height 15
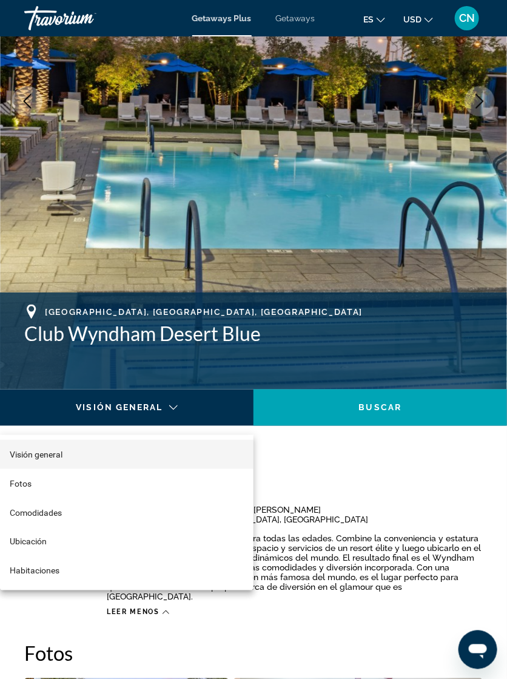
click at [353, 484] on div at bounding box center [253, 339] width 507 height 679
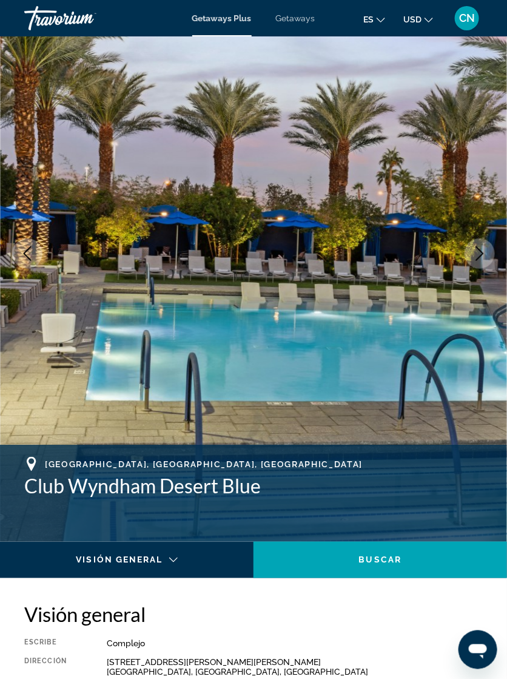
scroll to position [0, 0]
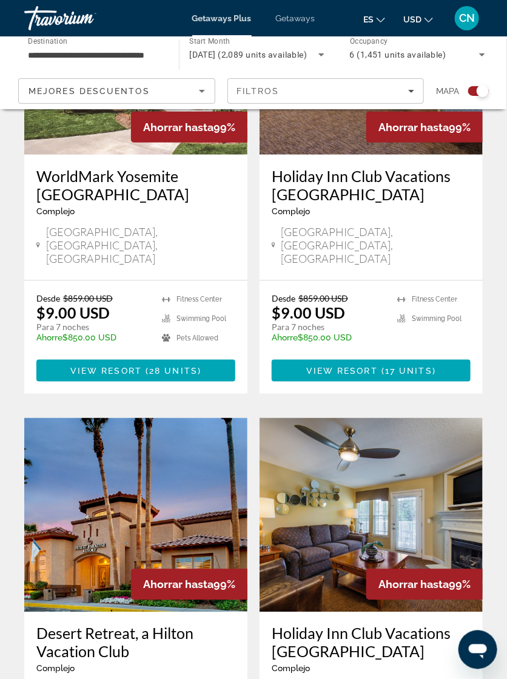
scroll to position [2283, 0]
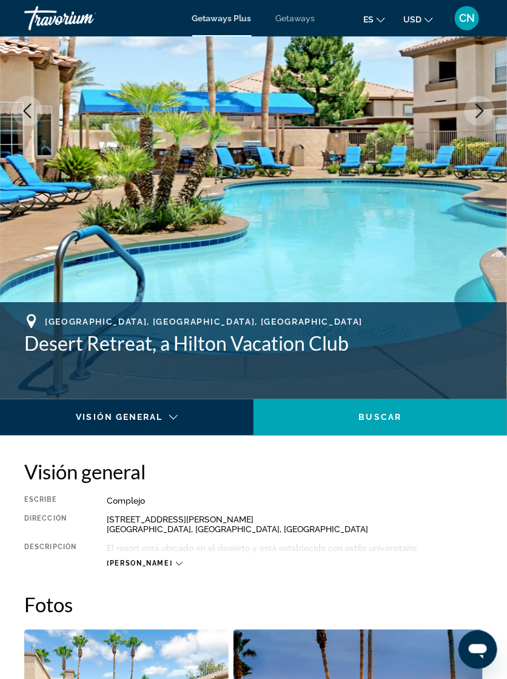
scroll to position [218, 0]
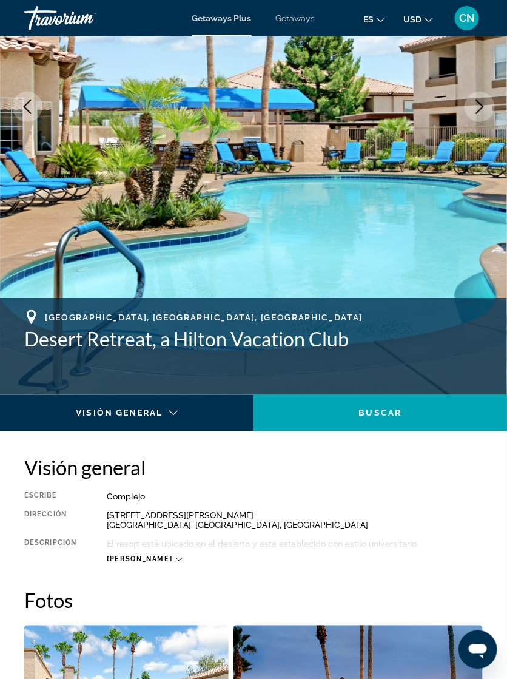
click at [176, 559] on icon "Main content" at bounding box center [179, 559] width 7 height 7
click at [164, 559] on icon "Main content" at bounding box center [166, 559] width 7 height 7
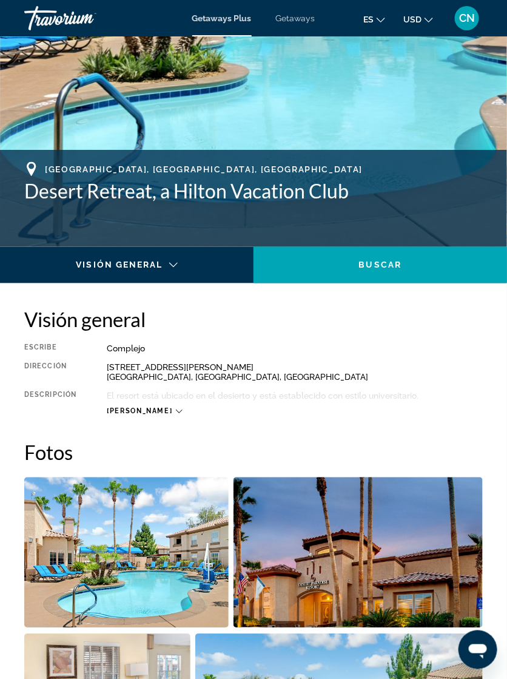
scroll to position [366, 0]
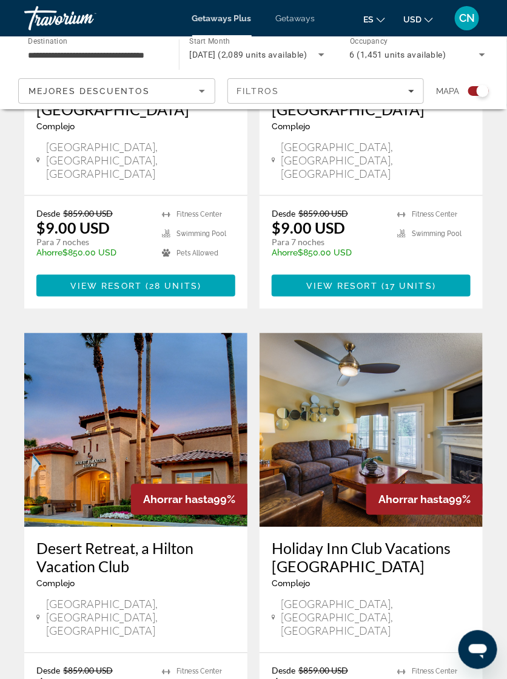
scroll to position [2369, 0]
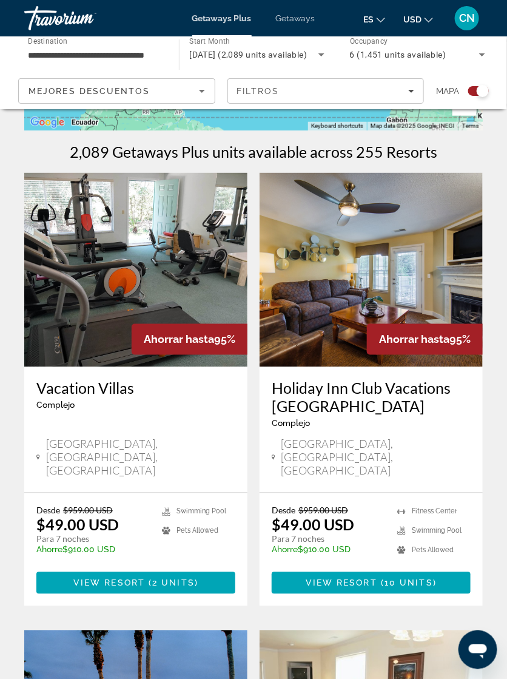
scroll to position [234, 0]
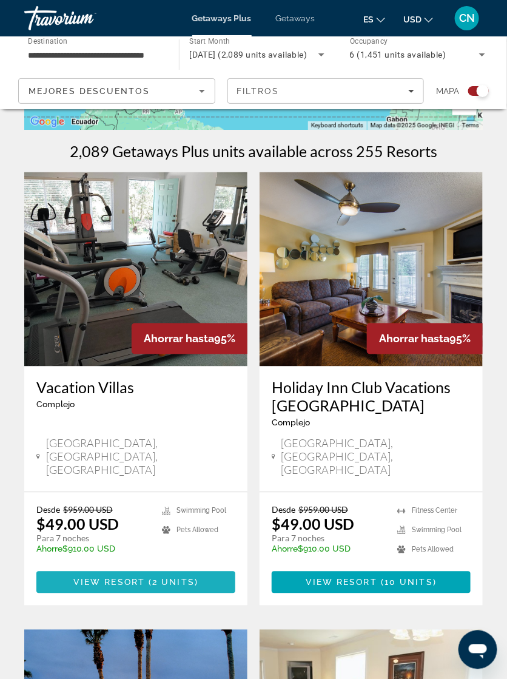
click at [135, 568] on span "Main content" at bounding box center [135, 582] width 199 height 29
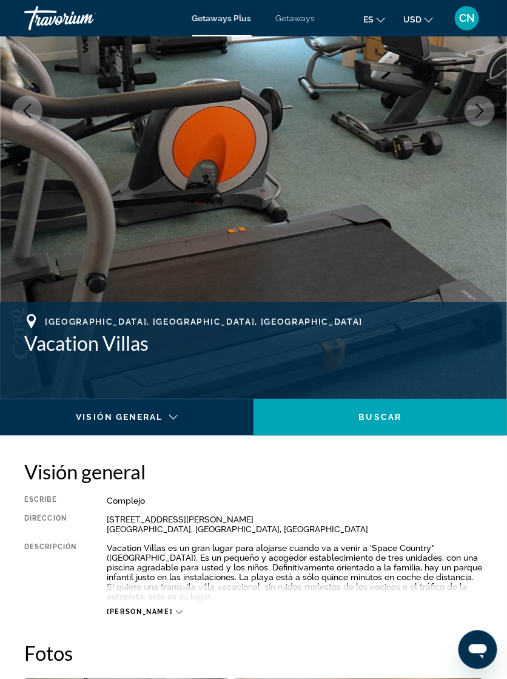
scroll to position [214, 0]
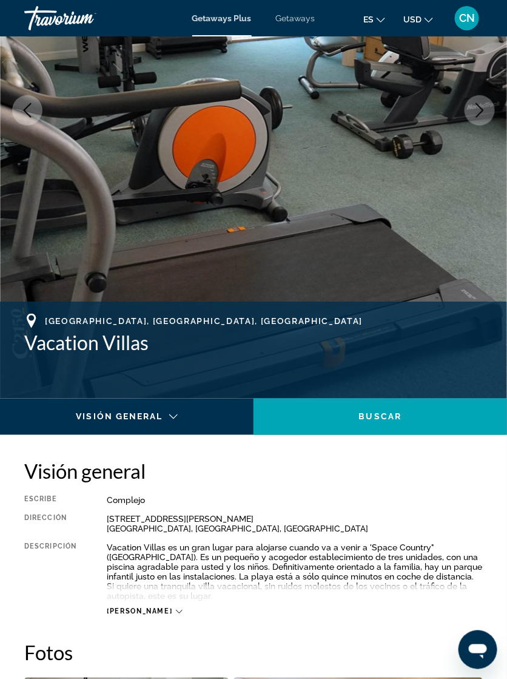
click at [176, 612] on icon "Main content" at bounding box center [179, 612] width 7 height 7
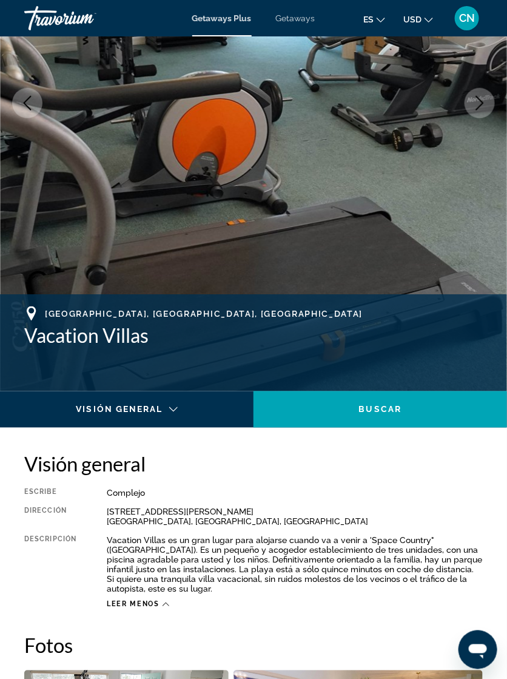
scroll to position [220, 0]
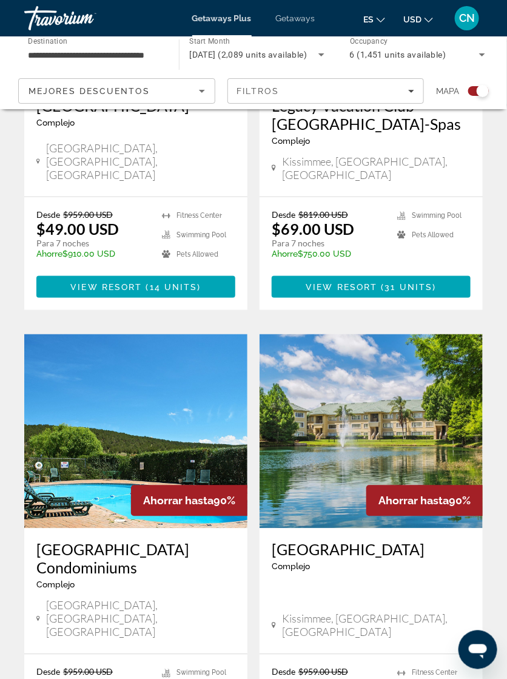
scroll to position [2387, 0]
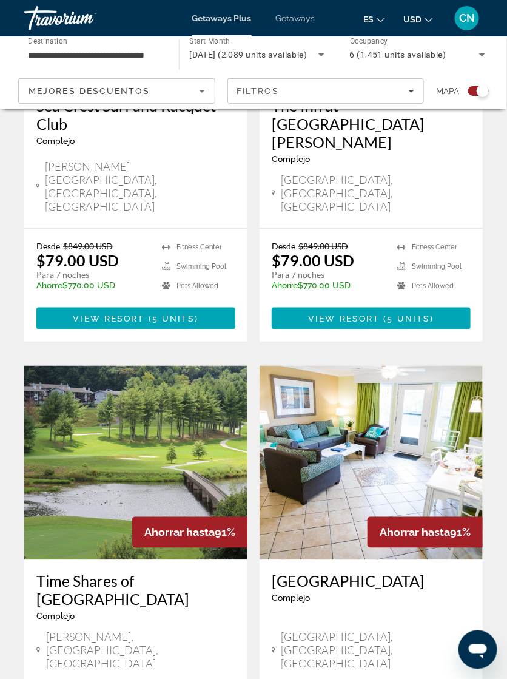
scroll to position [2346, 0]
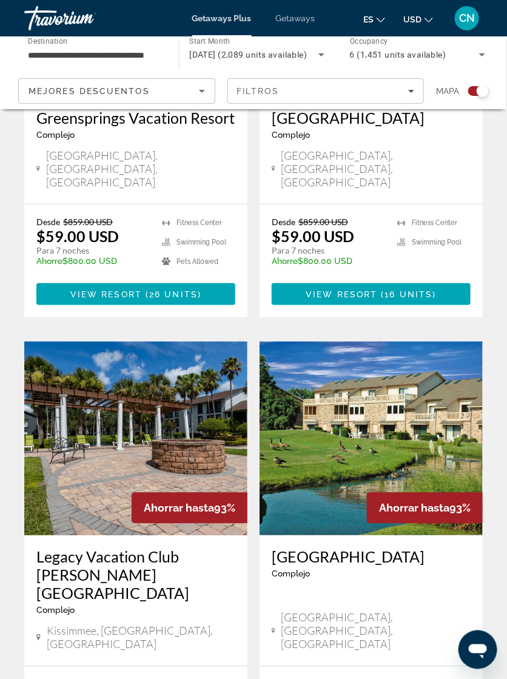
scroll to position [2400, 0]
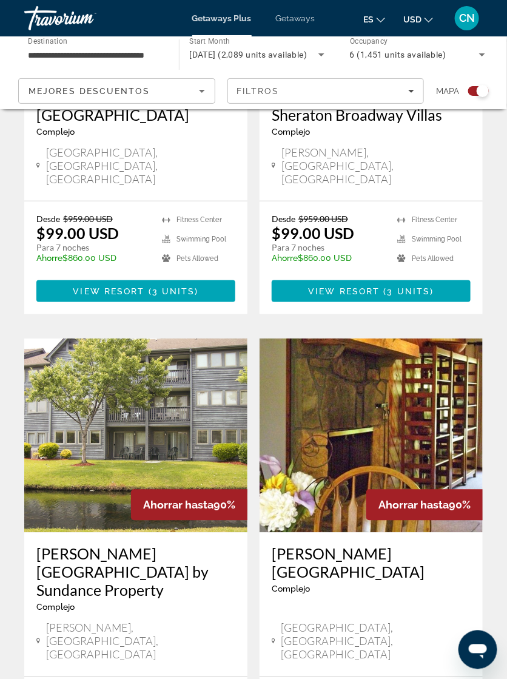
scroll to position [2364, 0]
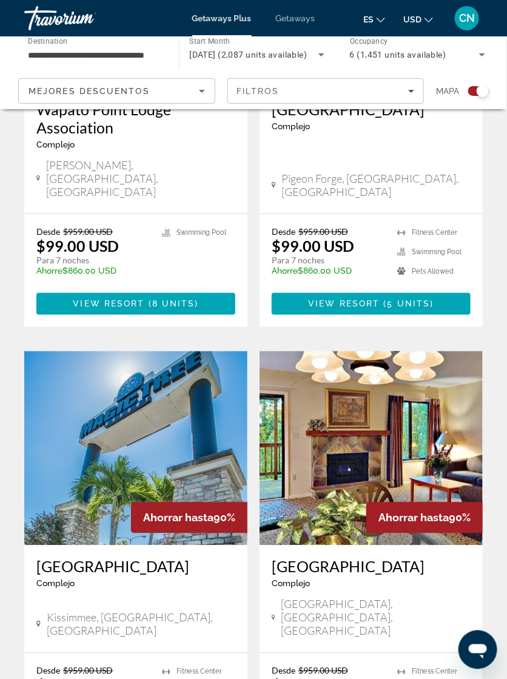
scroll to position [2400, 0]
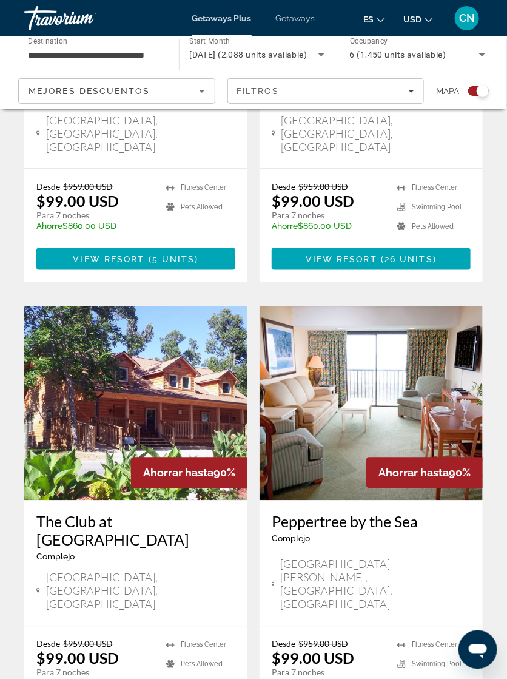
scroll to position [2400, 0]
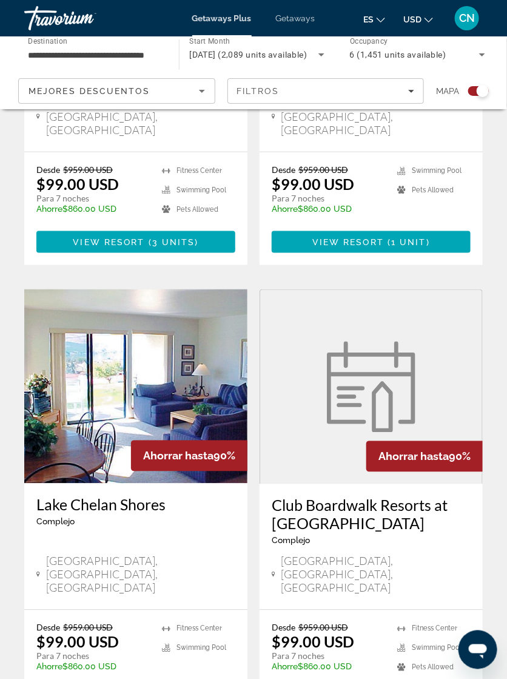
scroll to position [2383, 0]
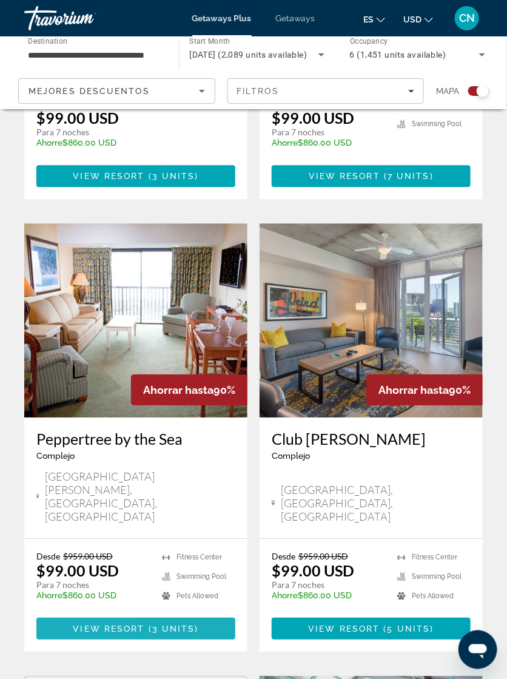
scroll to position [618, 0]
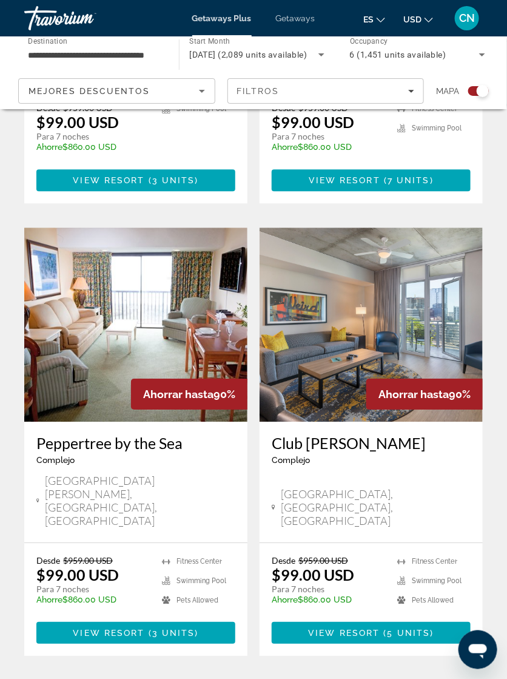
click at [364, 628] on span "View Resort" at bounding box center [344, 633] width 72 height 10
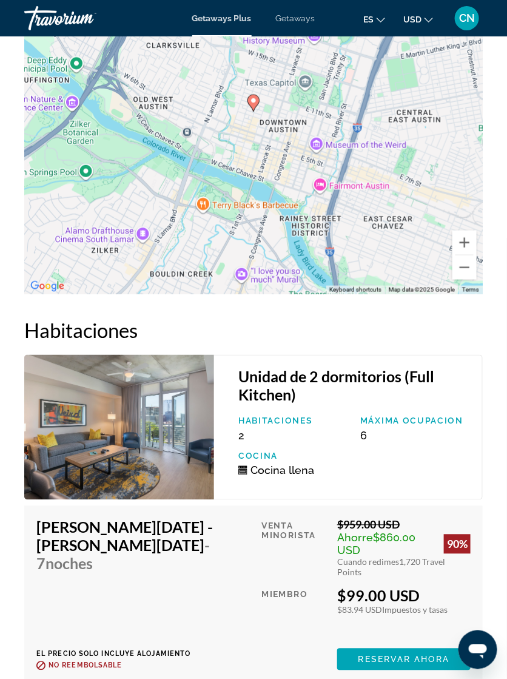
scroll to position [2380, 0]
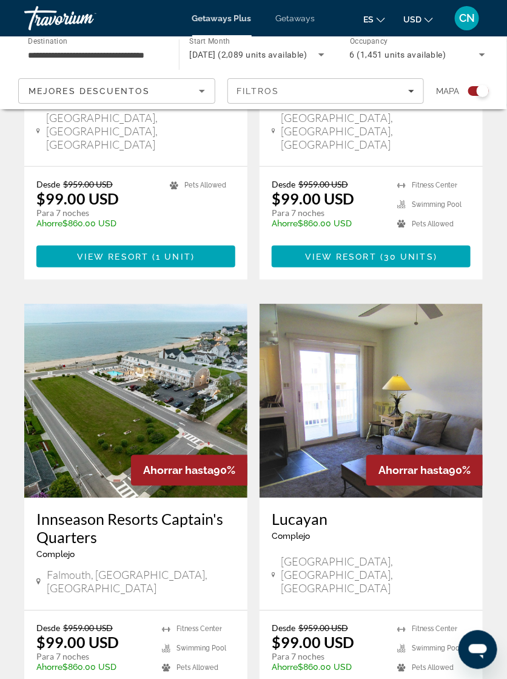
scroll to position [2383, 0]
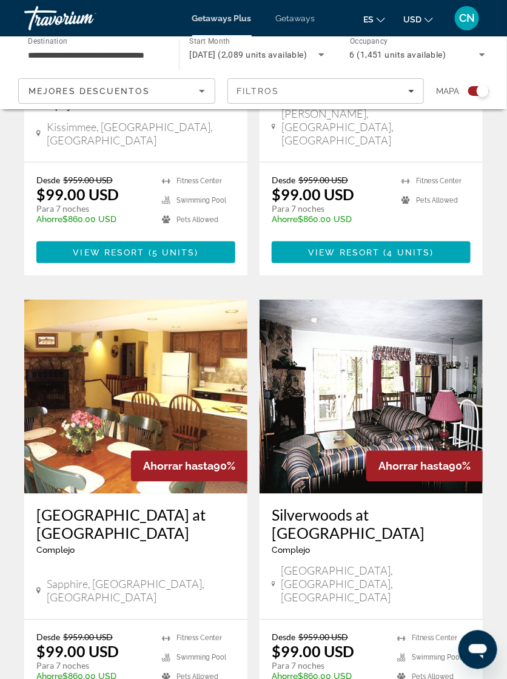
scroll to position [2369, 0]
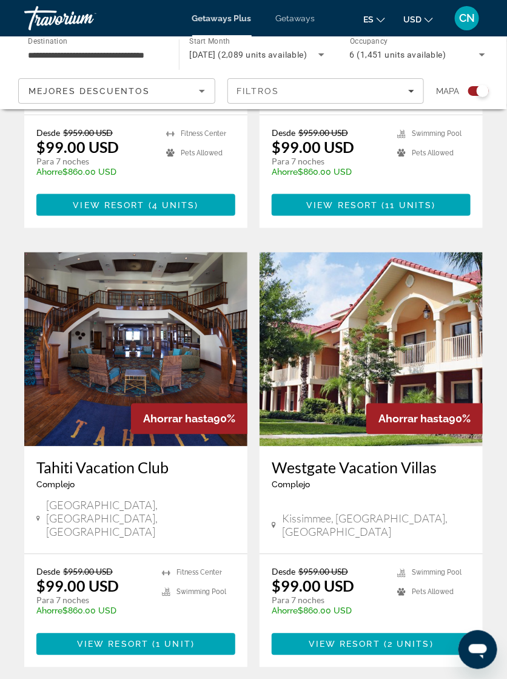
scroll to position [2400, 0]
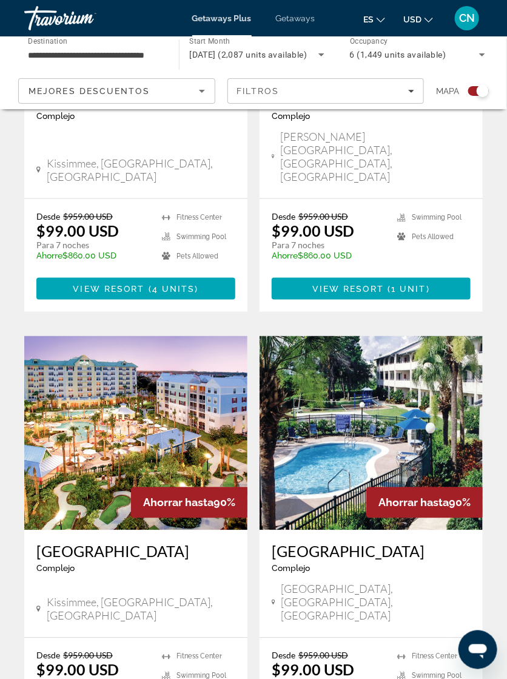
scroll to position [2342, 0]
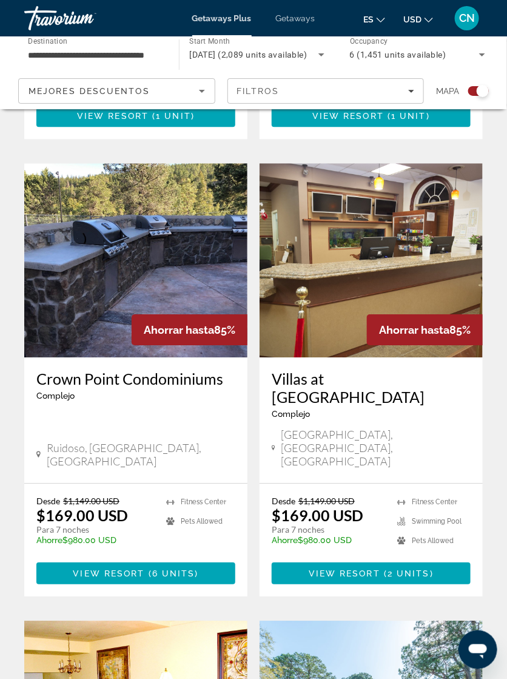
scroll to position [689, 0]
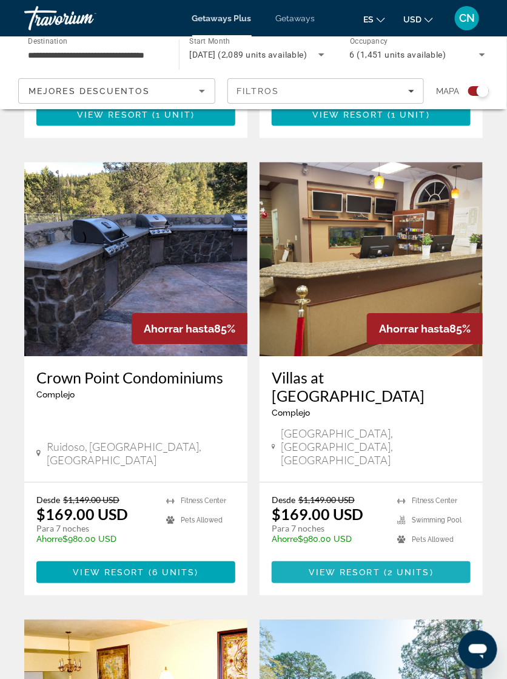
click at [373, 567] on span "View Resort" at bounding box center [345, 572] width 72 height 10
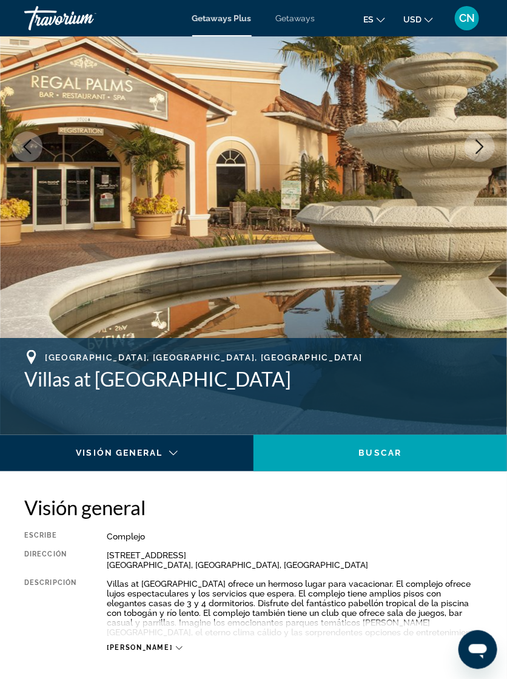
scroll to position [181, 0]
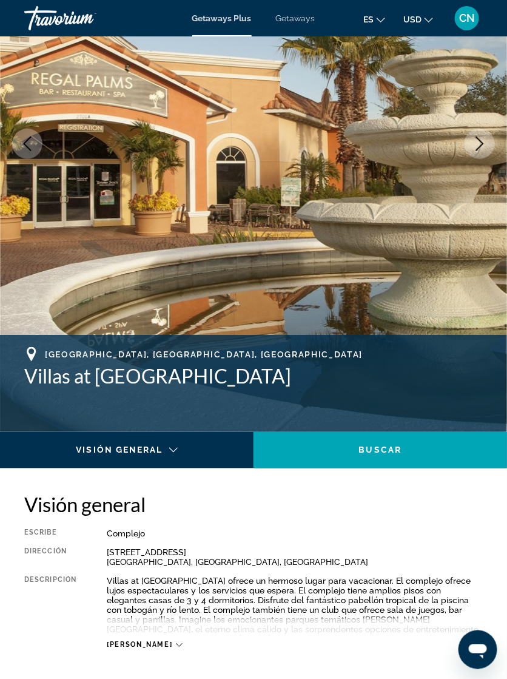
click at [176, 648] on icon "Main content" at bounding box center [179, 645] width 7 height 7
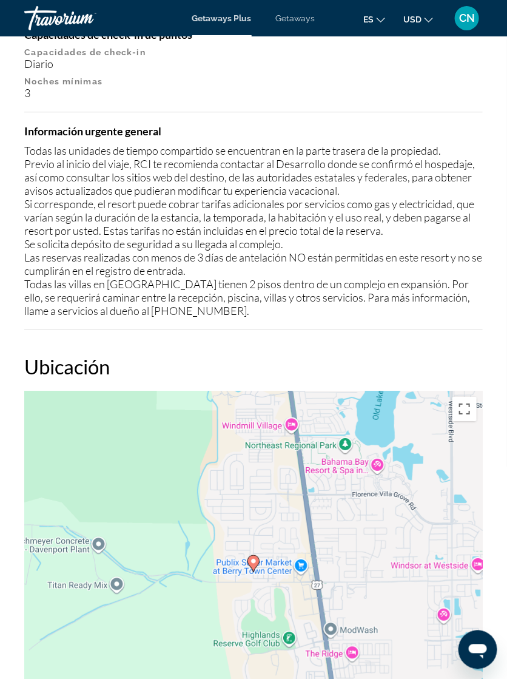
scroll to position [1851, 0]
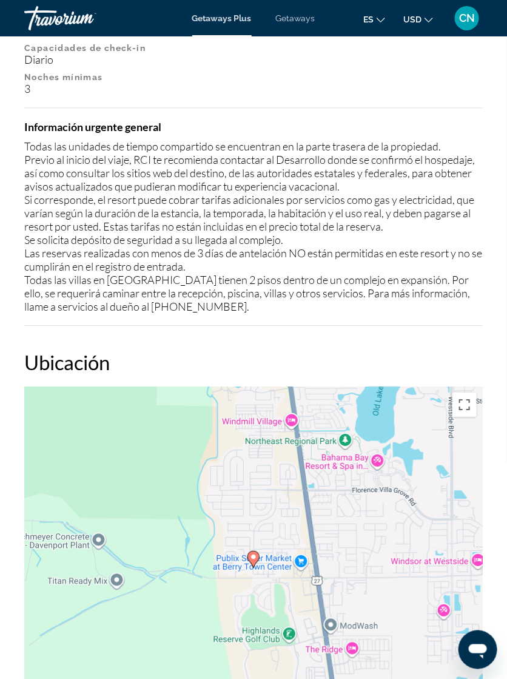
click at [25, 650] on div "To activate drag with keyboard, press Alt + Enter. Once in keyboard drag state,…" at bounding box center [253, 569] width 459 height 364
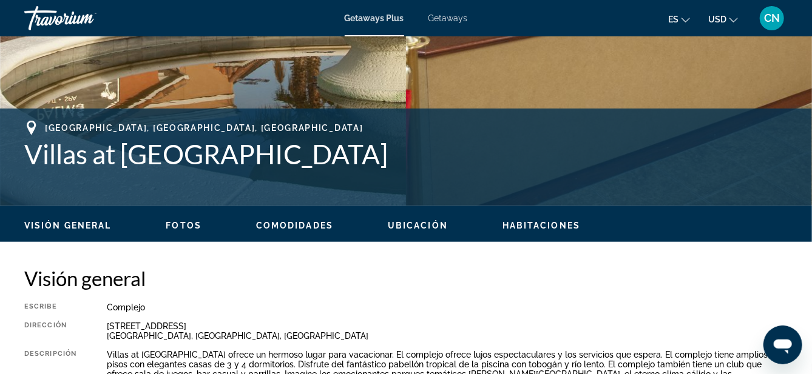
scroll to position [405, 0]
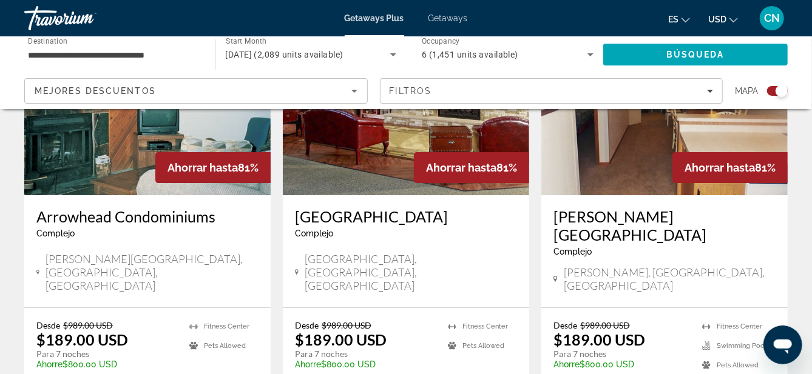
scroll to position [1880, 0]
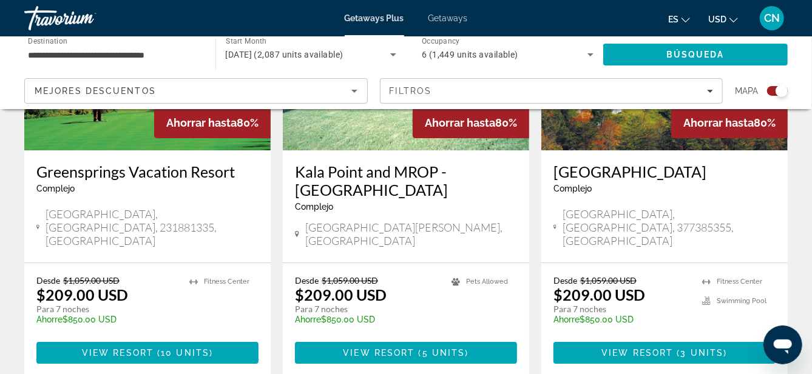
scroll to position [1957, 0]
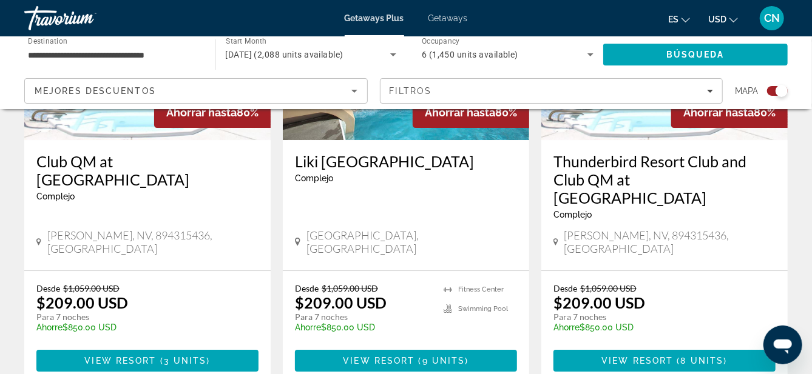
scroll to position [2002, 0]
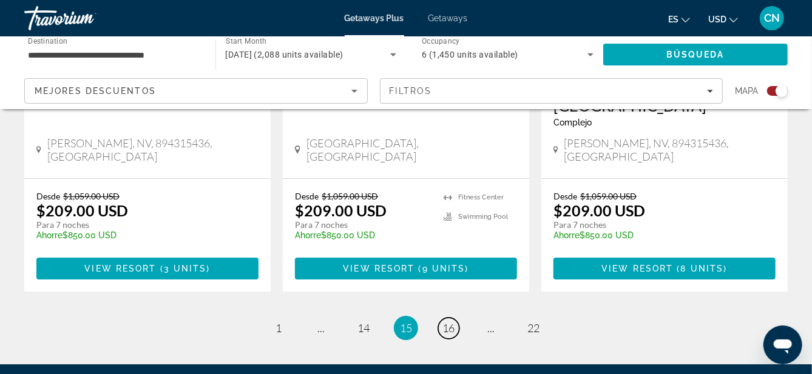
click at [447, 322] on span "16" at bounding box center [448, 328] width 12 height 13
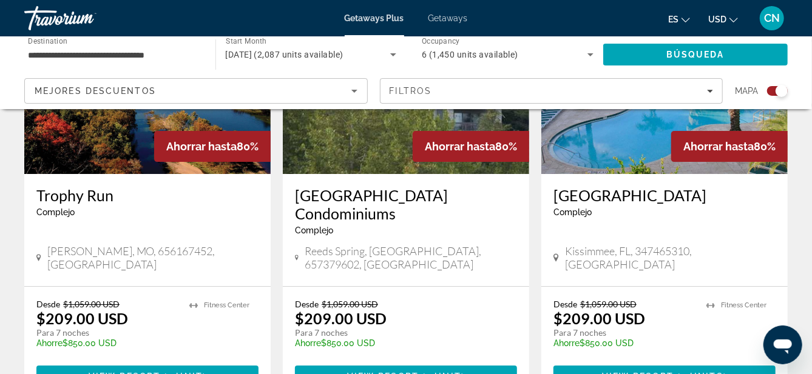
scroll to position [1910, 0]
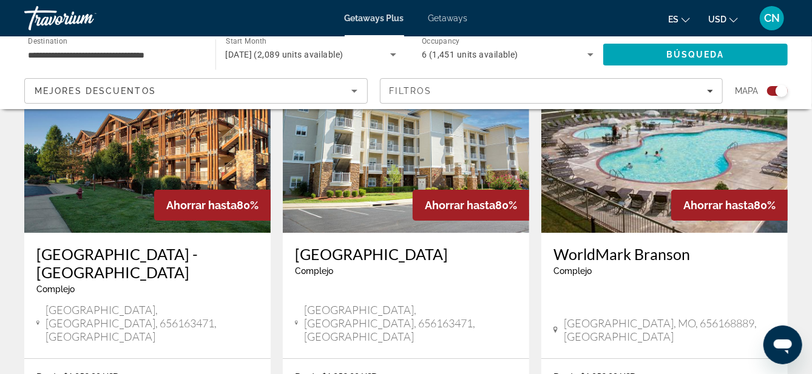
scroll to position [1891, 0]
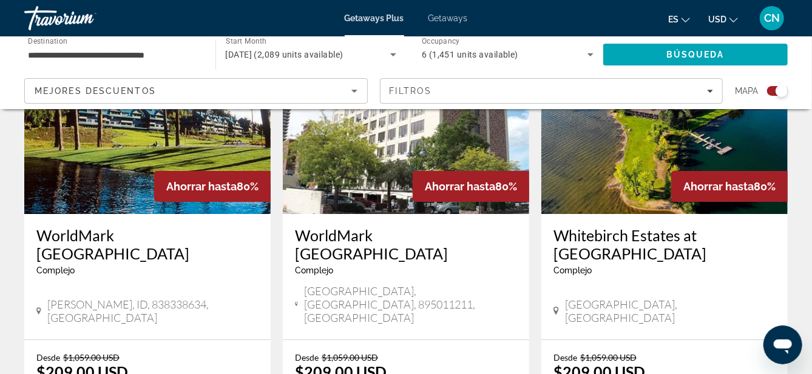
scroll to position [1960, 0]
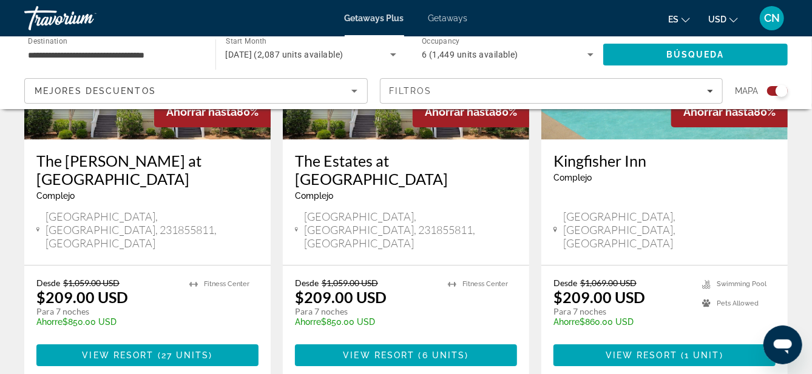
scroll to position [1984, 0]
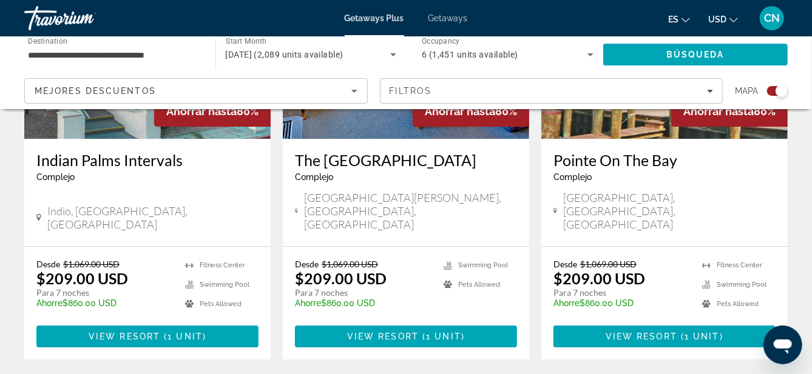
scroll to position [1979, 0]
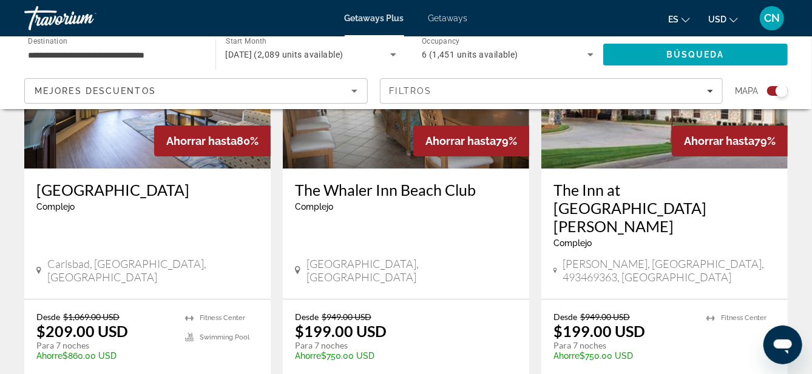
scroll to position [1947, 0]
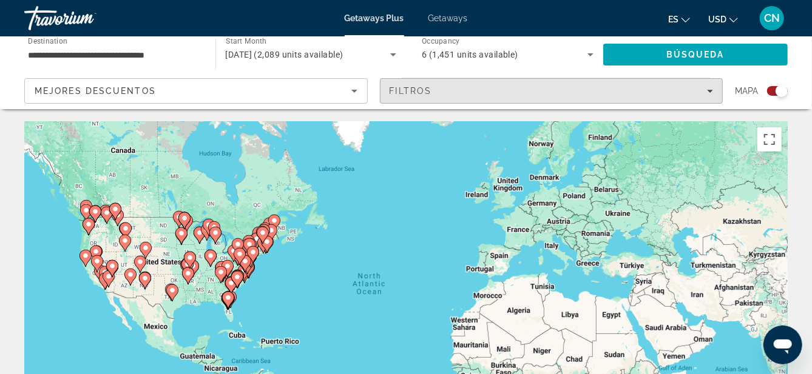
click at [407, 95] on span "Filtros" at bounding box center [411, 91] width 42 height 10
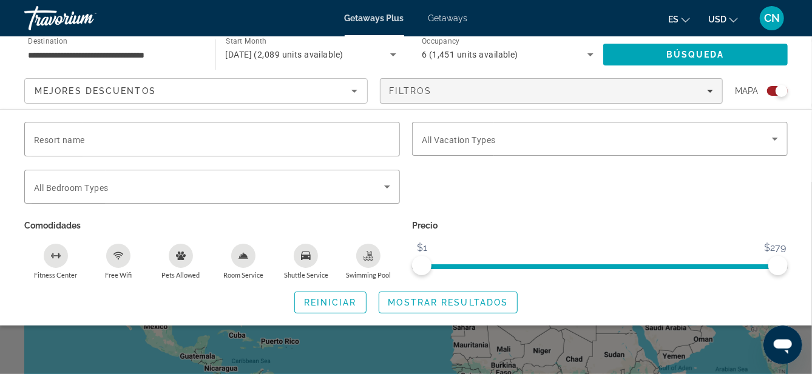
click at [129, 139] on input "Resort name" at bounding box center [212, 139] width 356 height 15
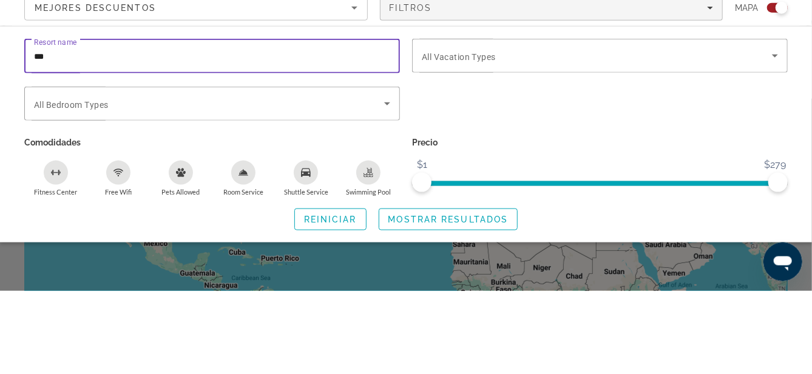
type input "*******"
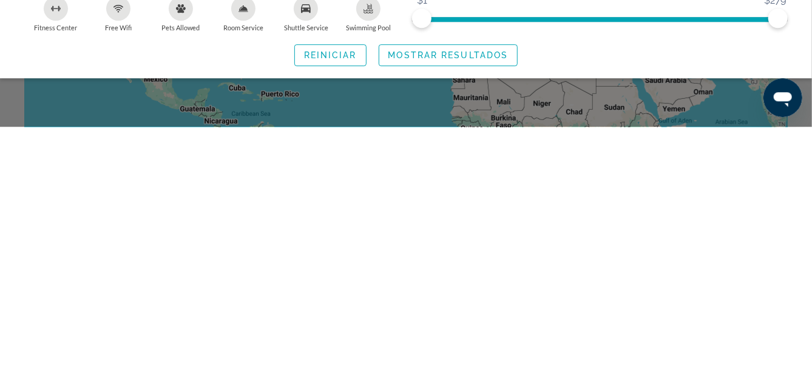
click at [425, 308] on span "Search widget" at bounding box center [448, 302] width 138 height 29
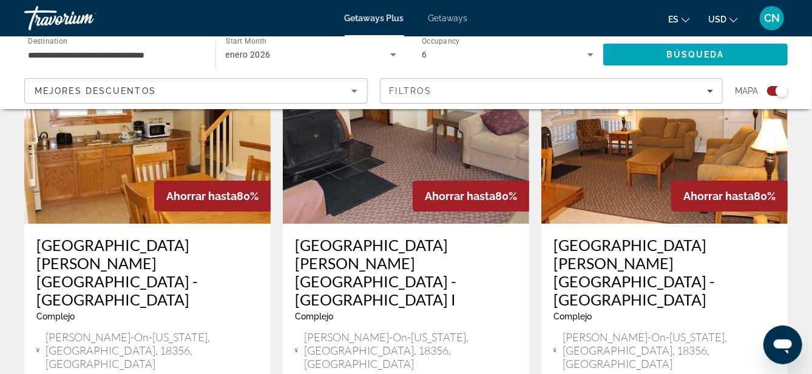
scroll to position [1907, 0]
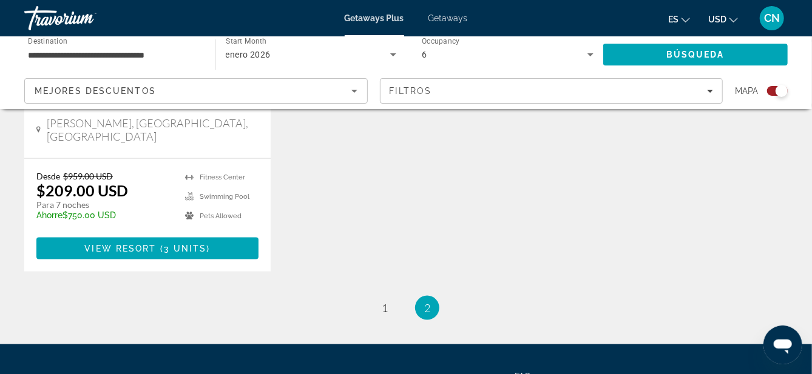
scroll to position [692, 0]
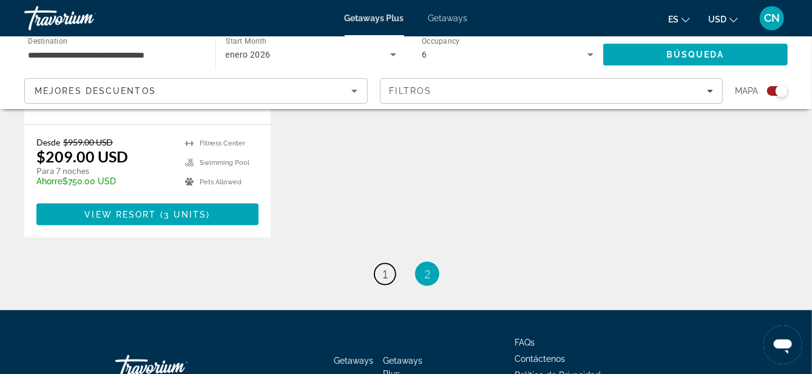
click at [382, 268] on span "1" at bounding box center [385, 274] width 6 height 13
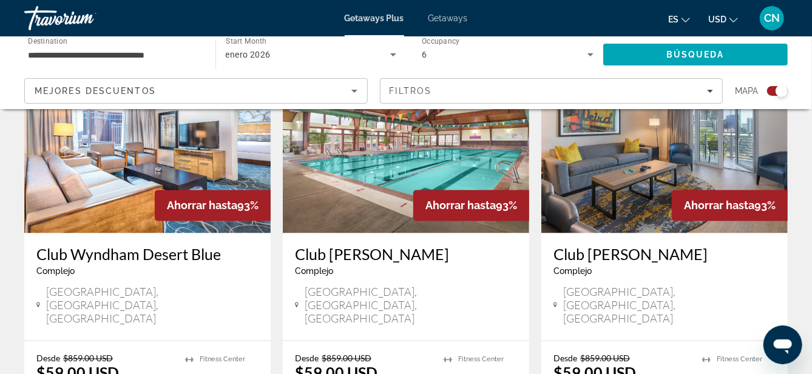
scroll to position [962, 0]
